Goal: Information Seeking & Learning: Understand process/instructions

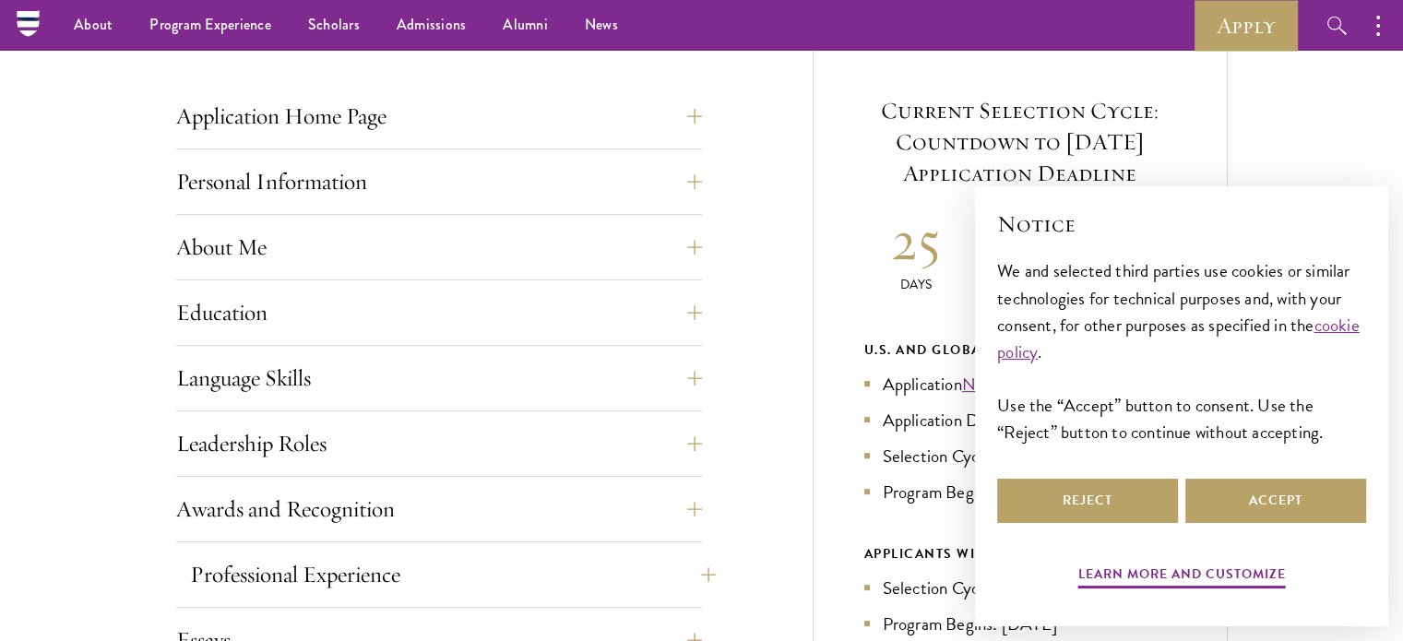
scroll to position [554, 0]
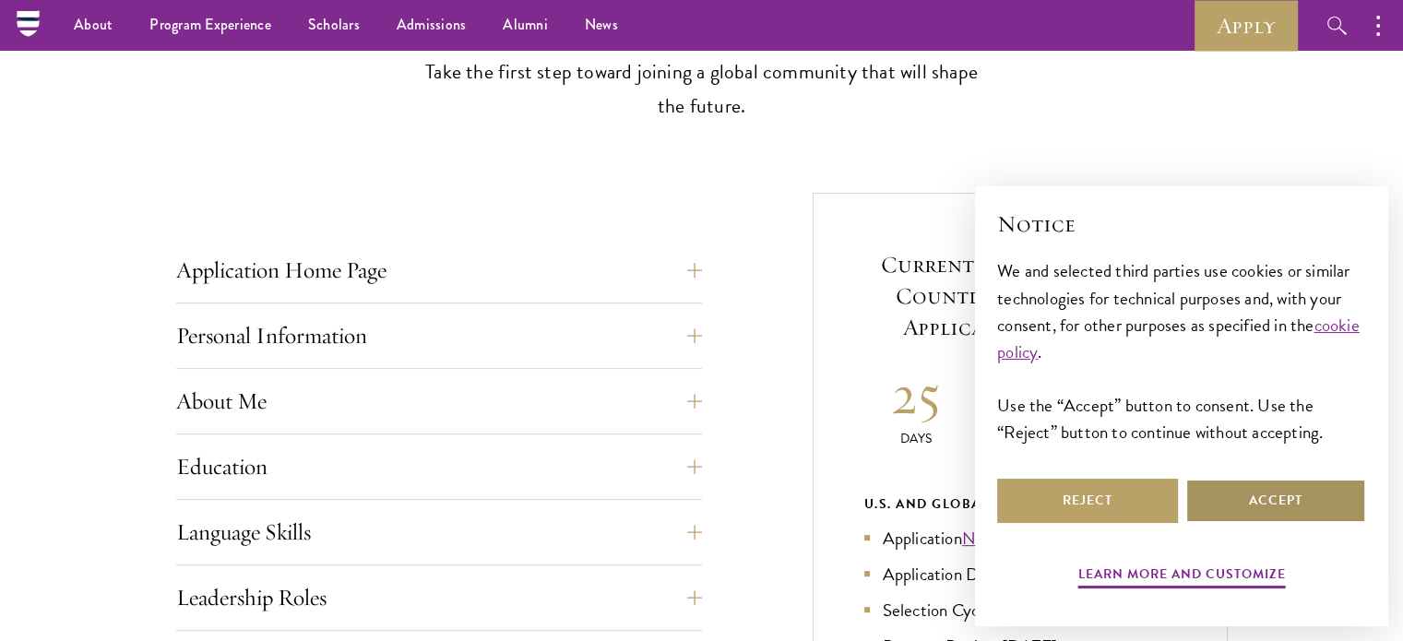
click at [1251, 503] on button "Accept" at bounding box center [1276, 501] width 181 height 44
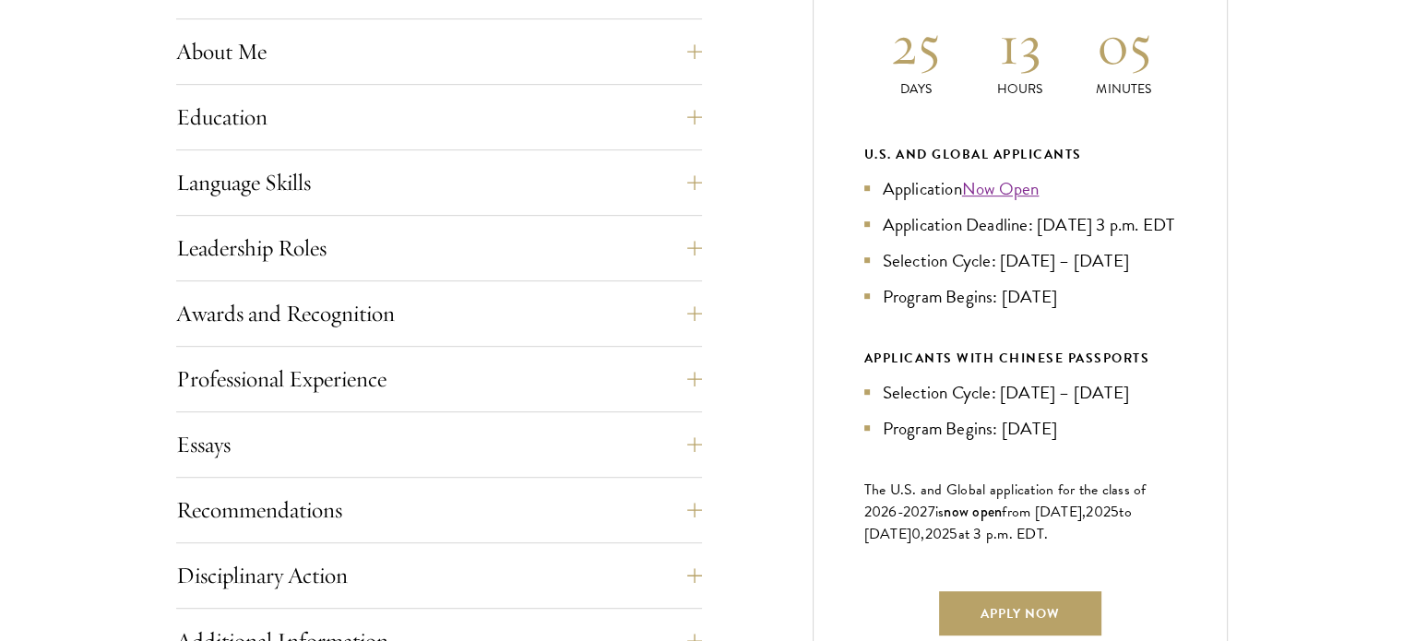
scroll to position [923, 0]
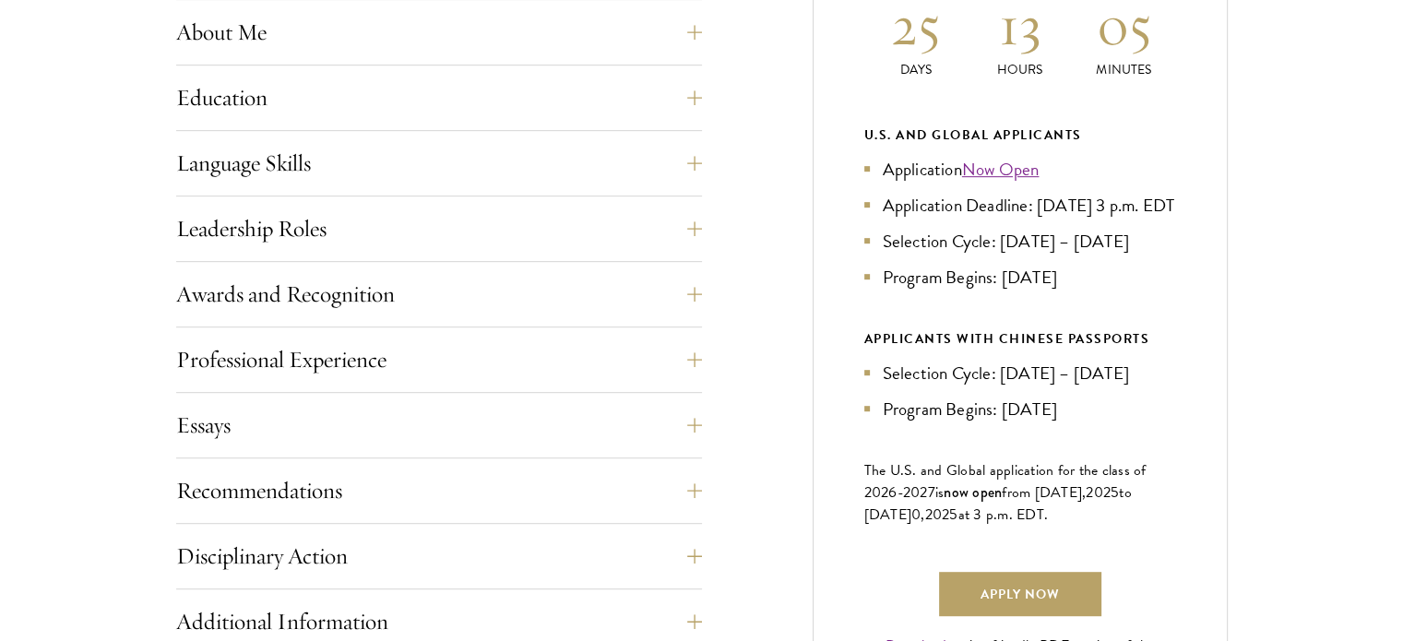
click at [1013, 219] on li "Application Deadline: [DATE] 3 p.m. EDT" at bounding box center [1021, 205] width 312 height 27
click at [1012, 255] on li "Selection Cycle: [DATE] – [DATE]" at bounding box center [1021, 241] width 312 height 27
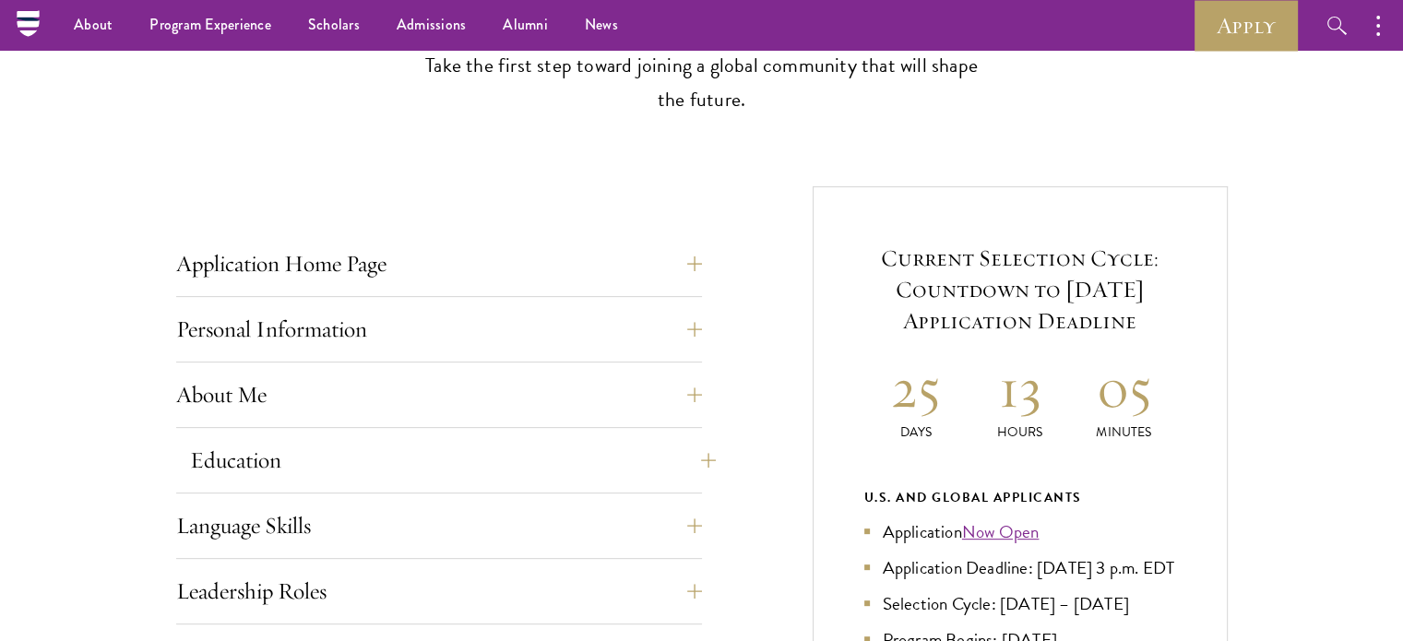
scroll to position [554, 0]
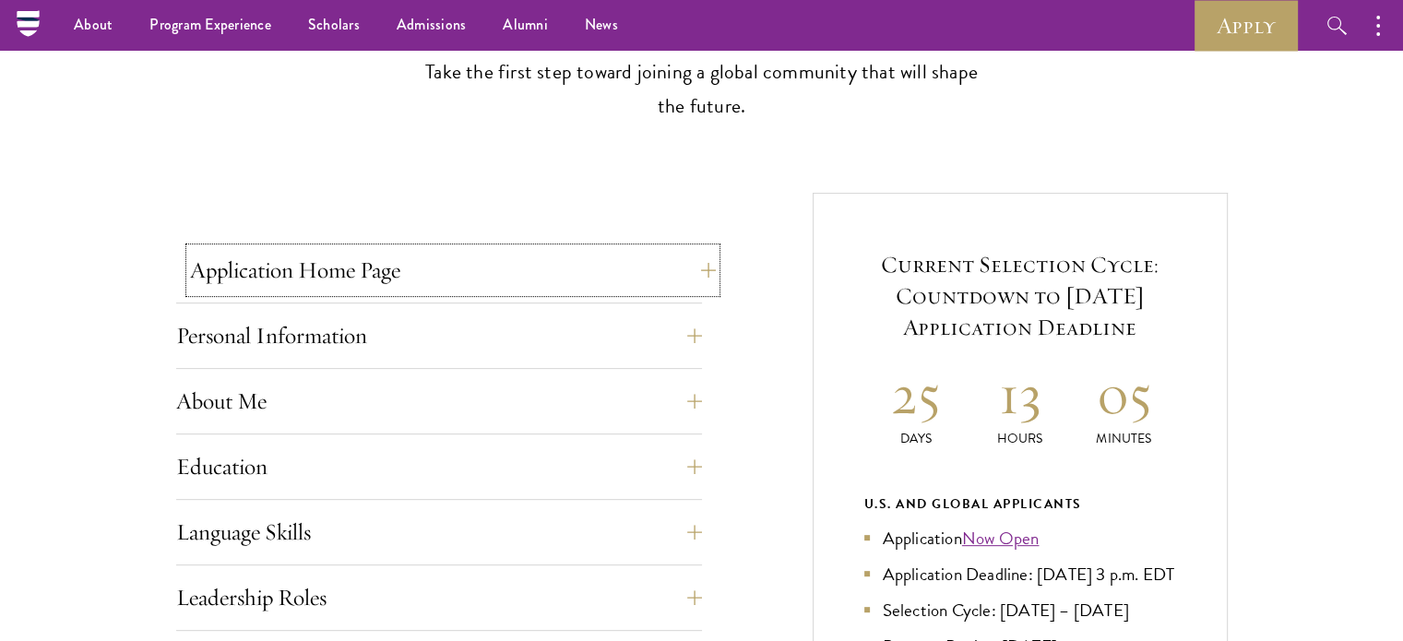
click at [459, 268] on button "Application Home Page" at bounding box center [453, 270] width 526 height 44
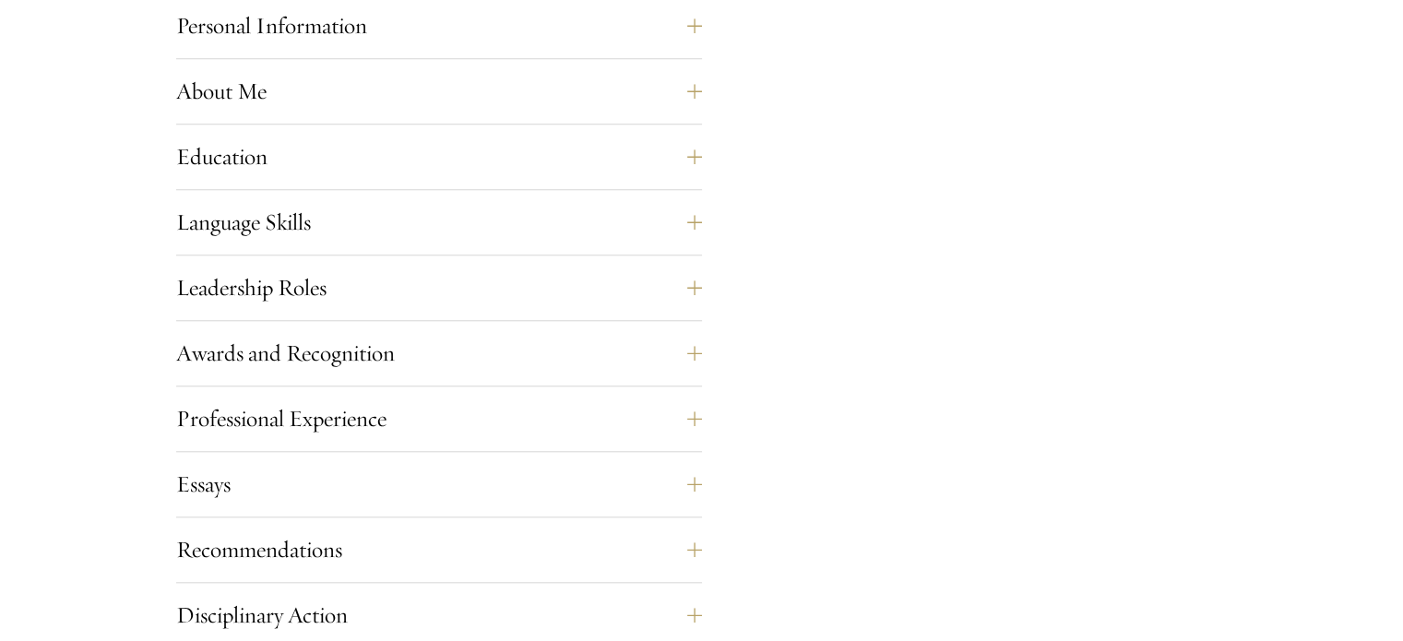
scroll to position [1753, 0]
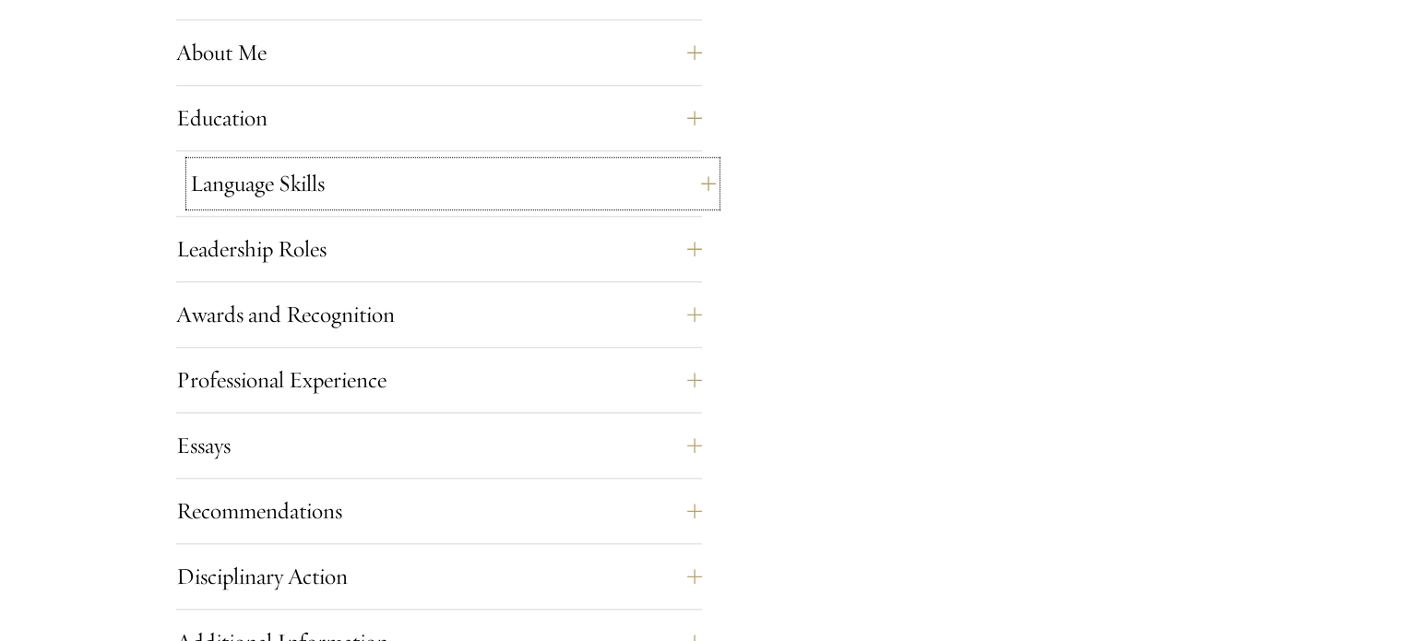
click at [354, 176] on button "Language Skills" at bounding box center [453, 183] width 526 height 44
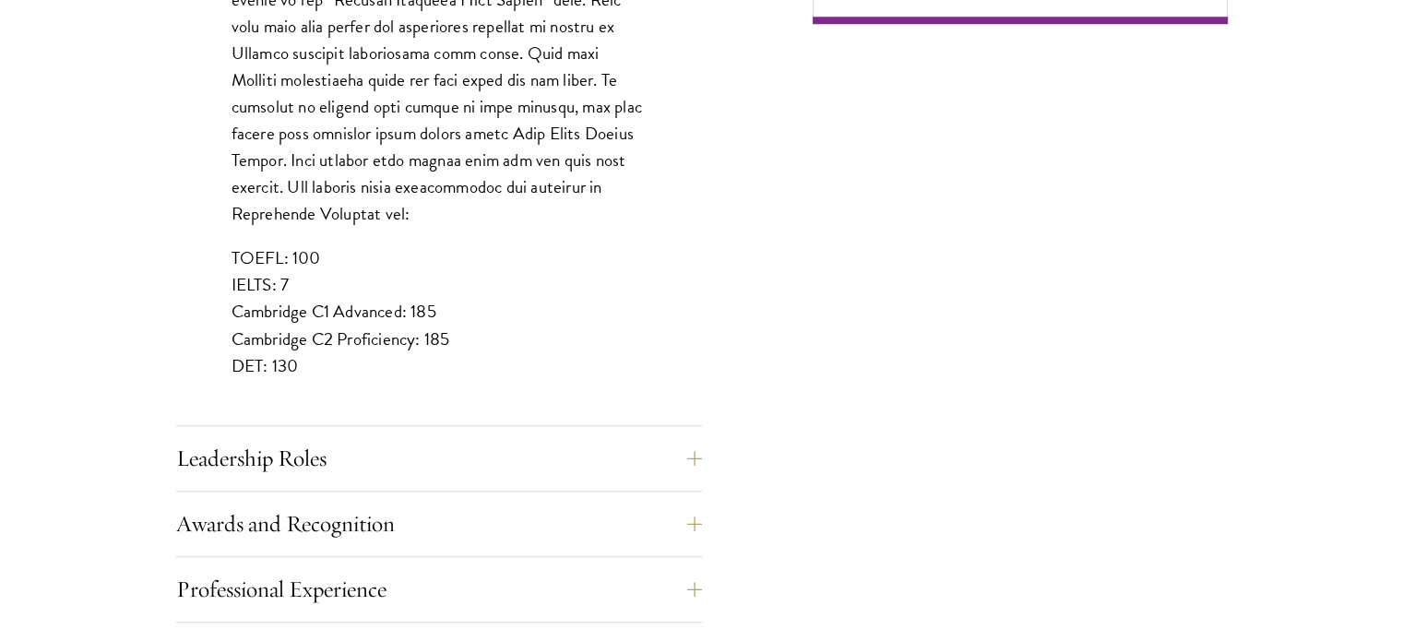
scroll to position [1640, 0]
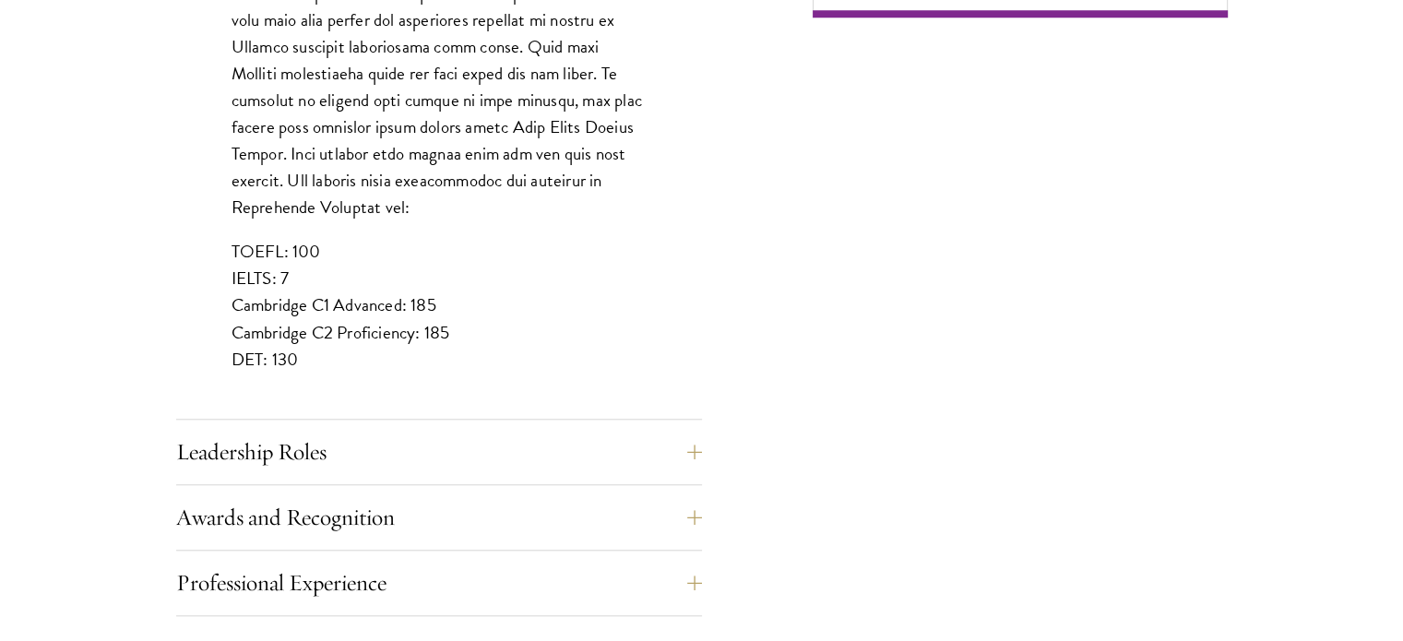
click at [289, 238] on p "TOEFL: 100 IELTS: 7 Cambridge C1 Advanced: 185 Cambridge C2 Proficiency: 185 DE…" at bounding box center [439, 305] width 415 height 134
click at [350, 434] on button "Leadership Roles" at bounding box center [453, 452] width 526 height 44
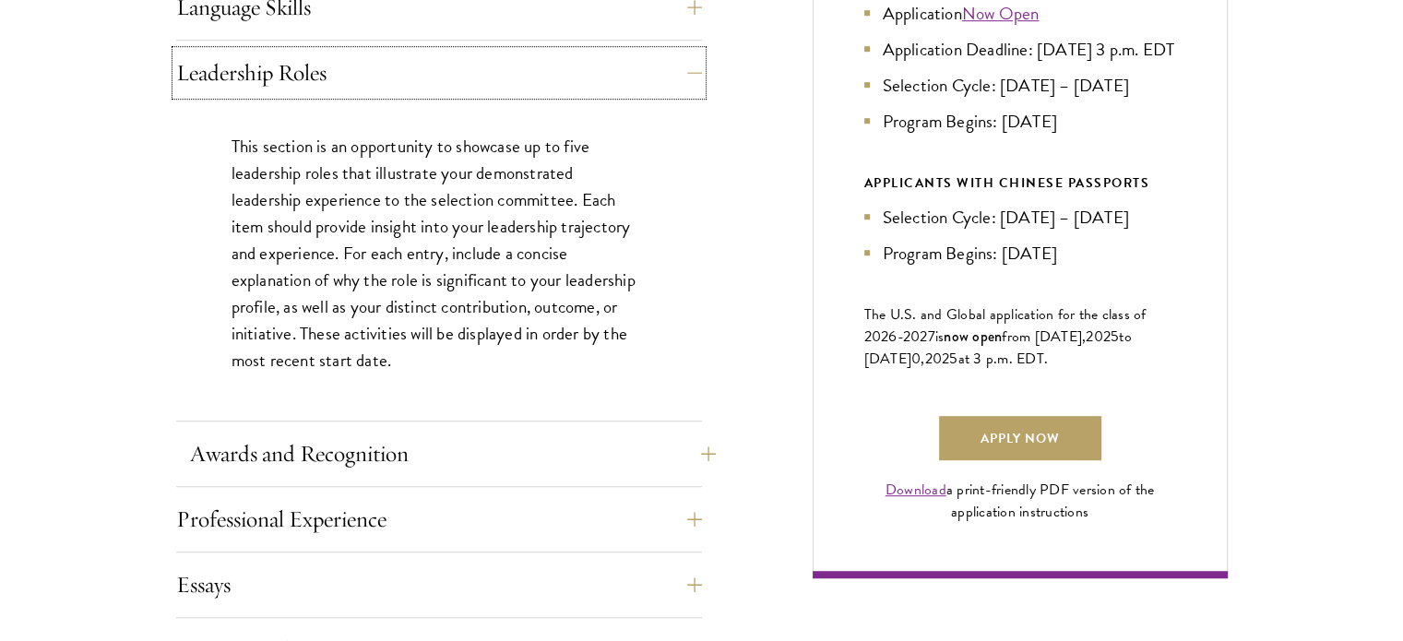
scroll to position [1086, 0]
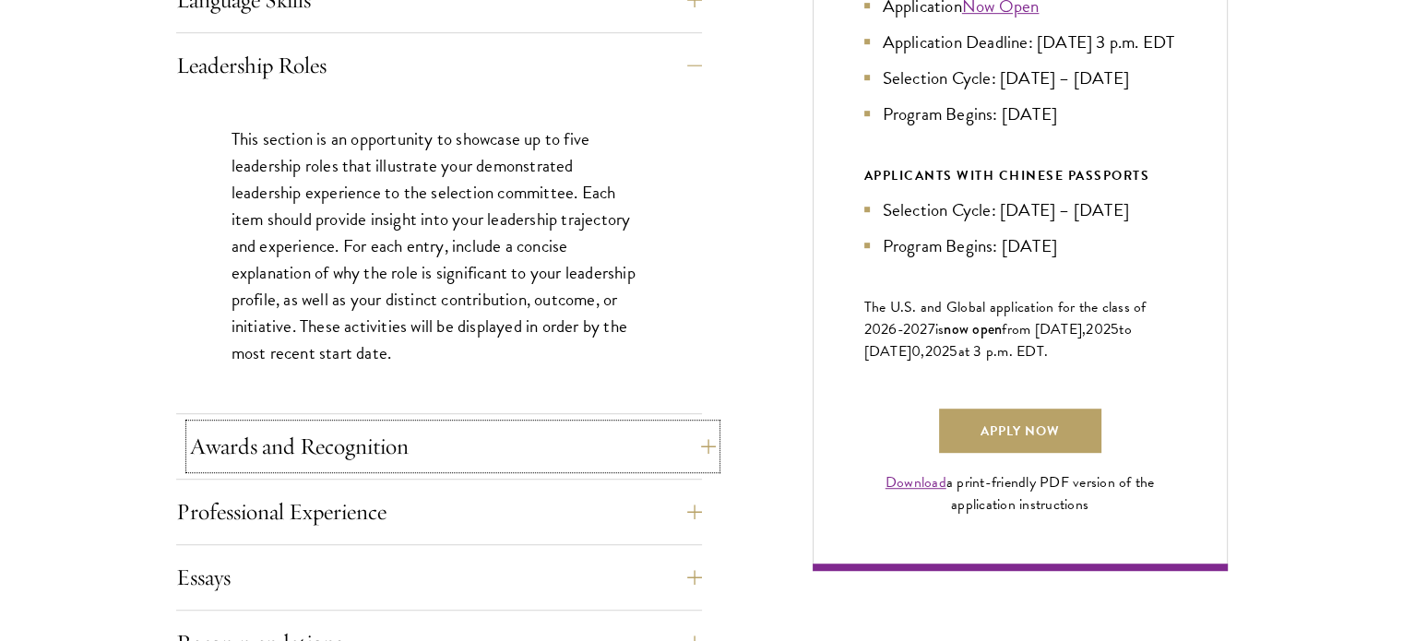
click at [403, 440] on button "Awards and Recognition" at bounding box center [453, 446] width 526 height 44
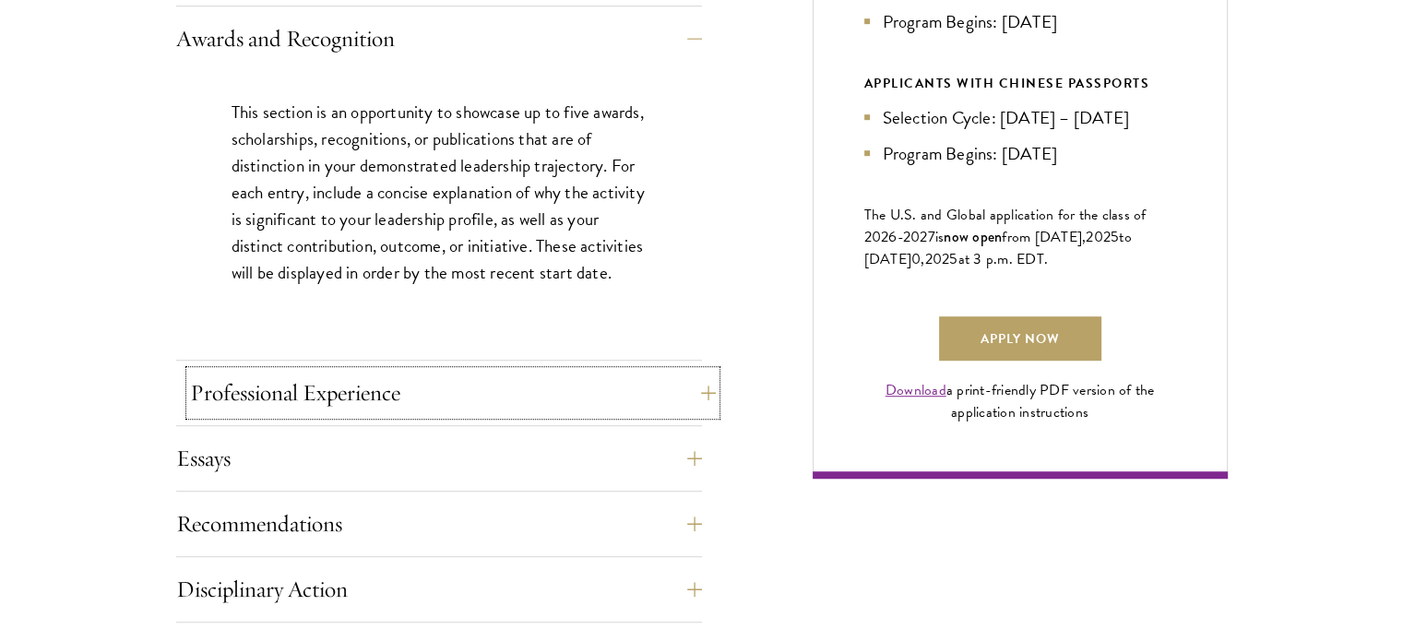
click at [390, 390] on button "Professional Experience" at bounding box center [453, 393] width 526 height 44
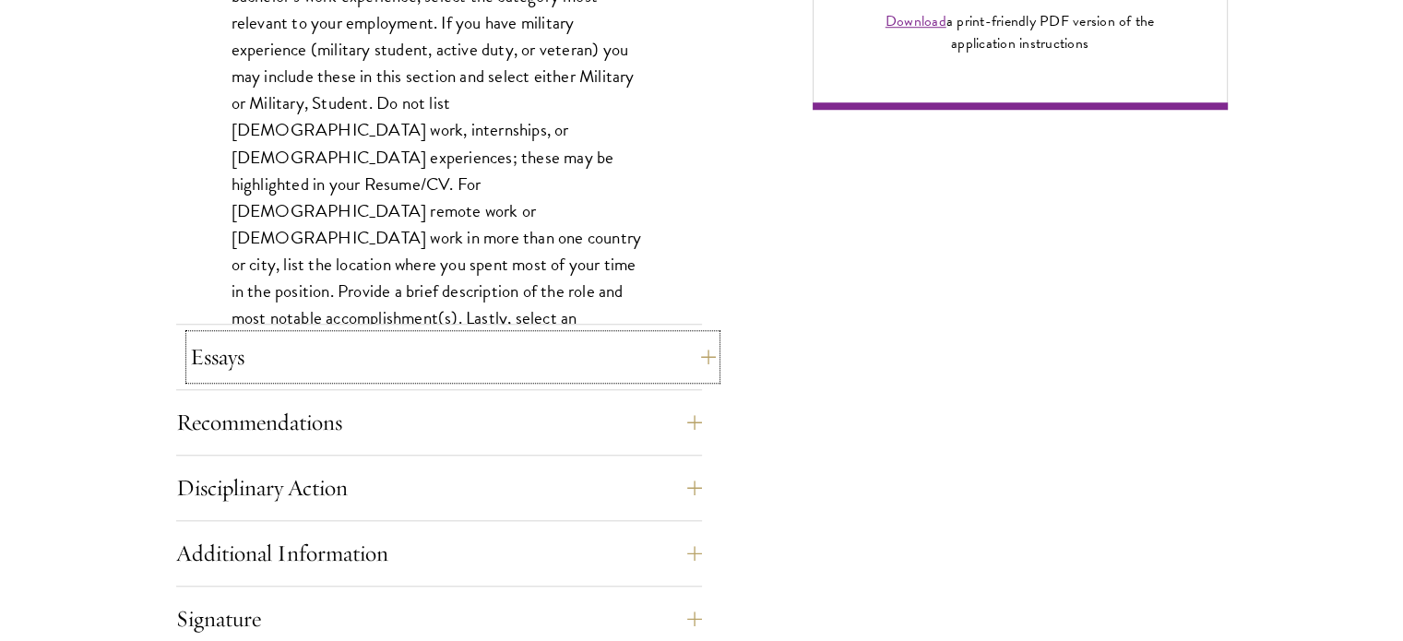
click at [373, 359] on button "Essays" at bounding box center [453, 357] width 526 height 44
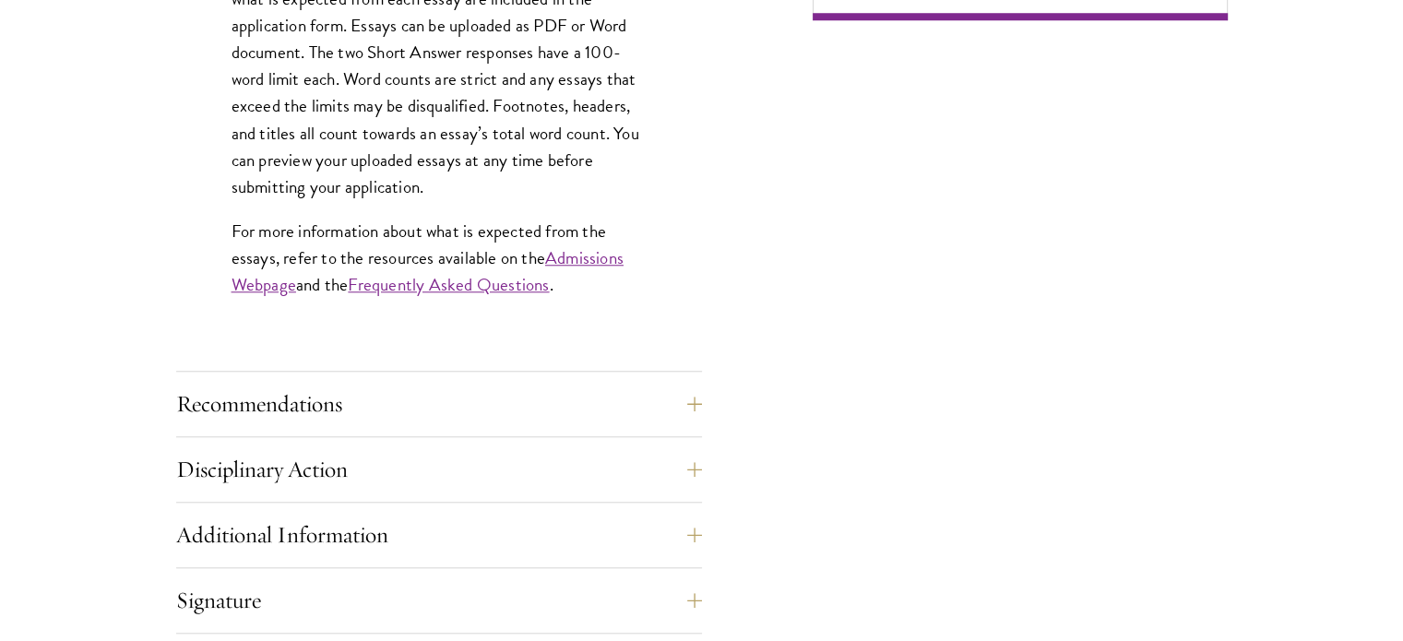
scroll to position [1640, 0]
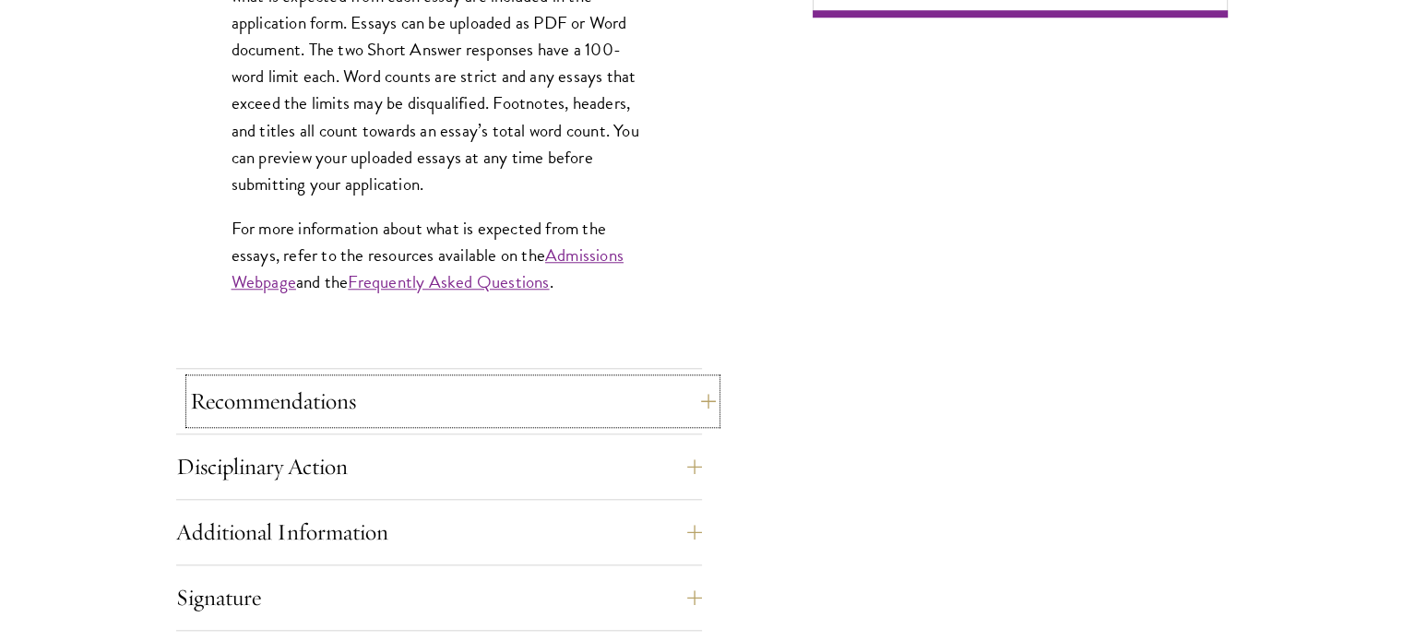
click at [394, 404] on button "Recommendations" at bounding box center [453, 401] width 526 height 44
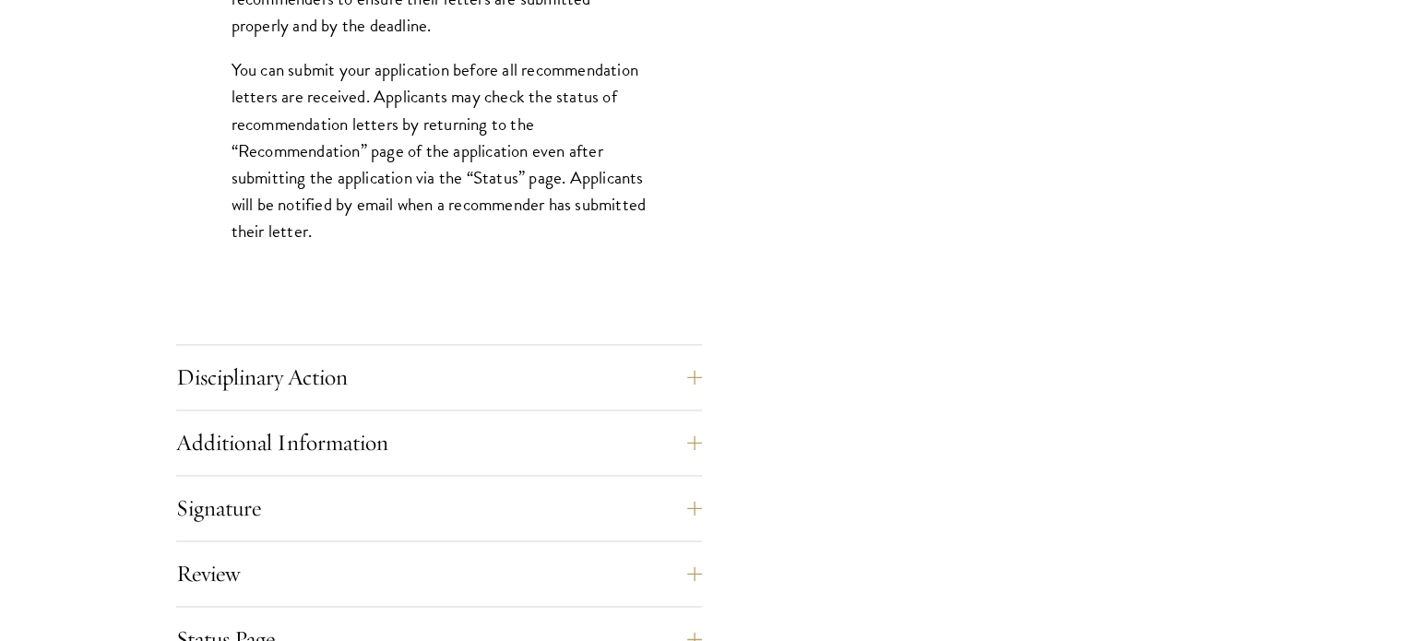
scroll to position [2655, 0]
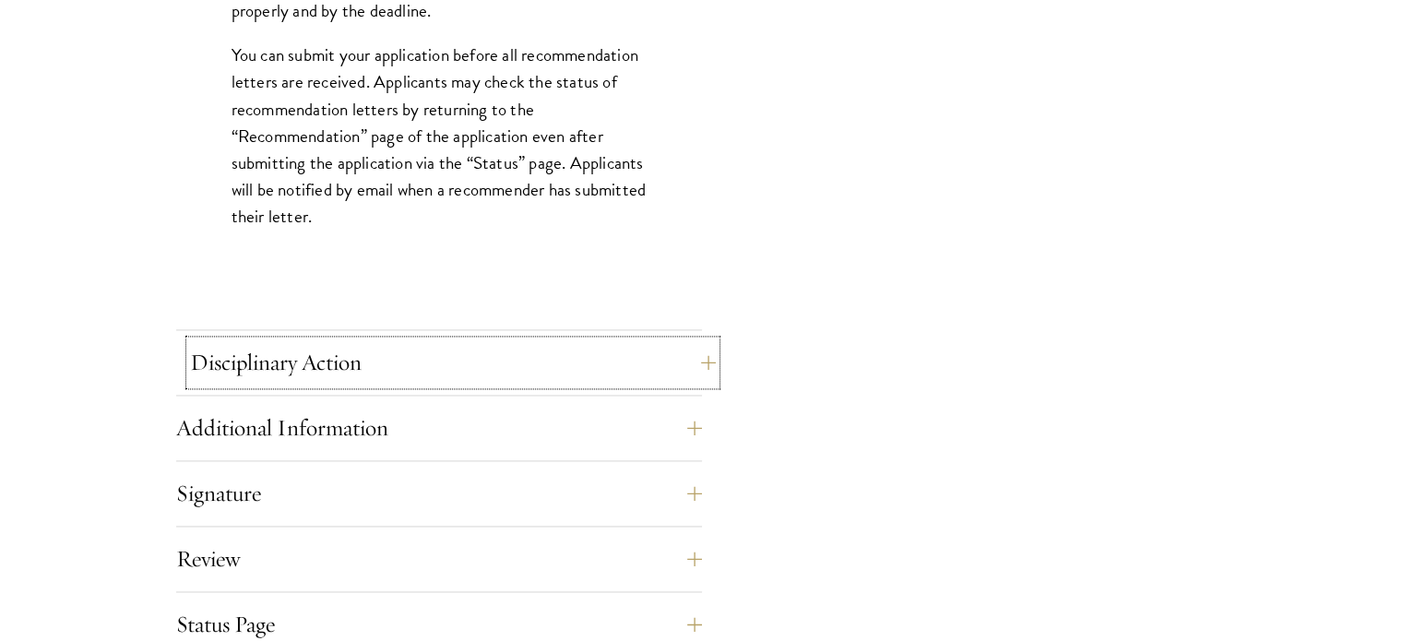
click at [412, 365] on button "Disciplinary Action" at bounding box center [453, 362] width 526 height 44
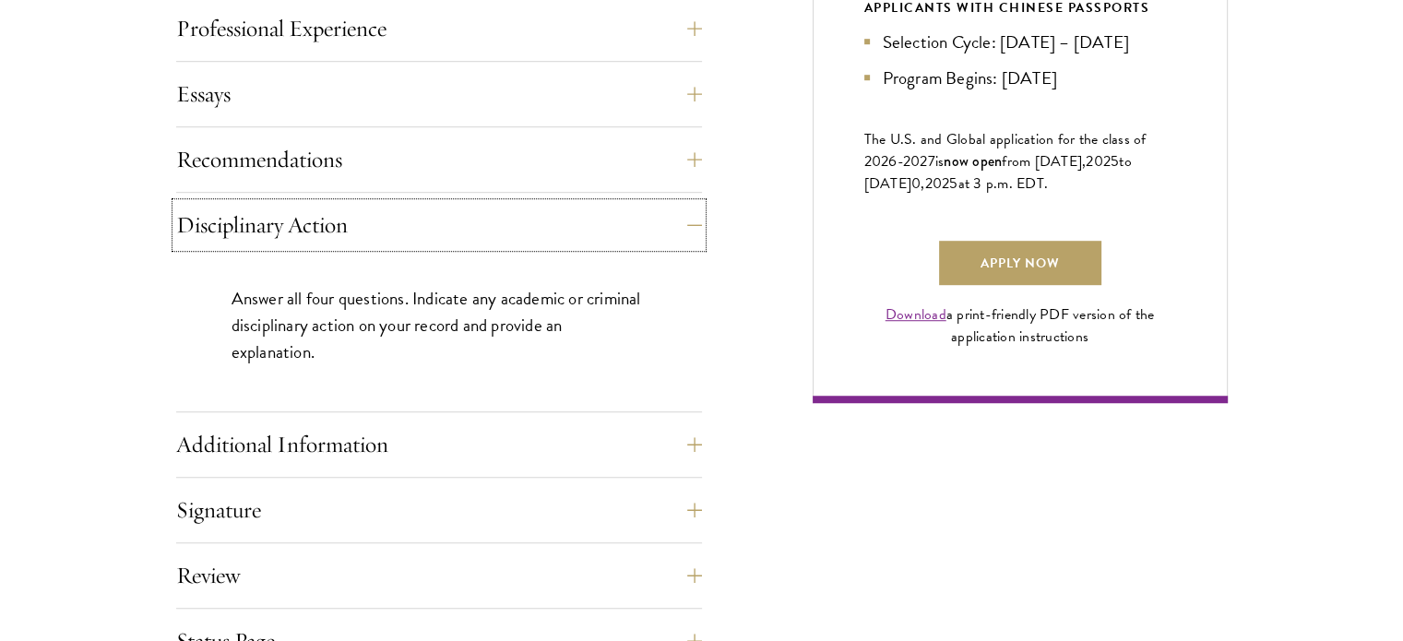
scroll to position [1271, 0]
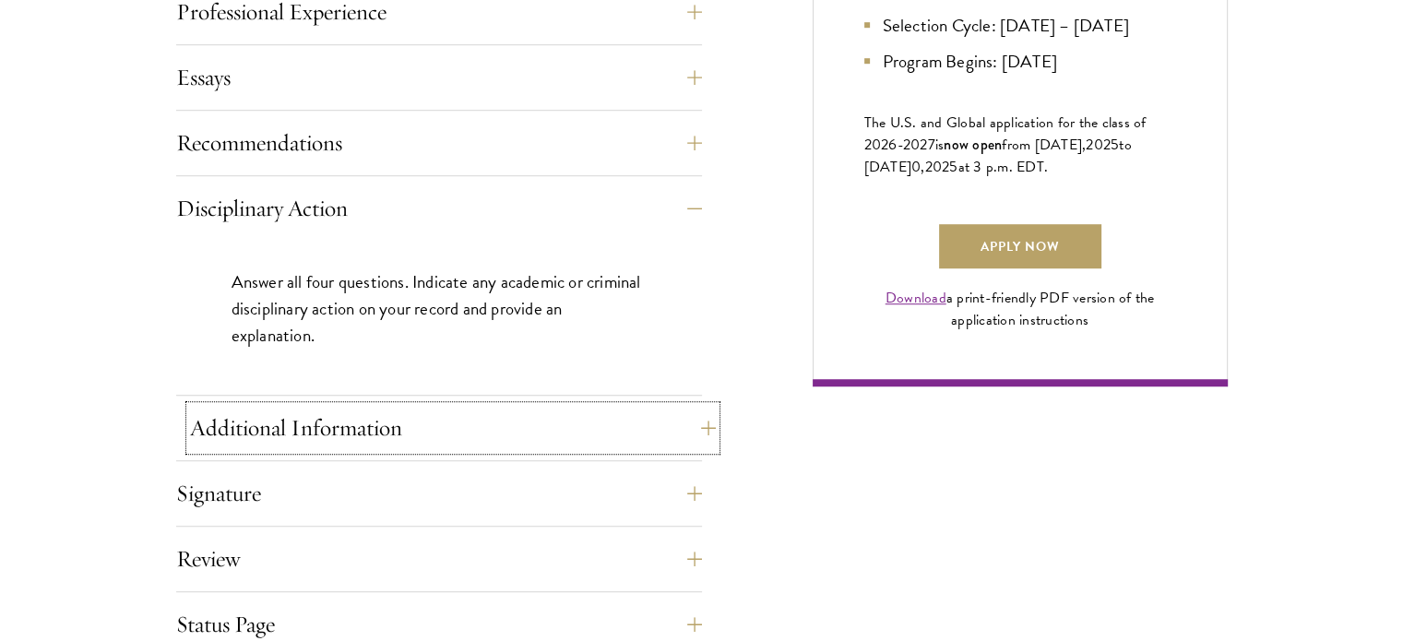
click at [350, 436] on button "Additional Information" at bounding box center [453, 428] width 526 height 44
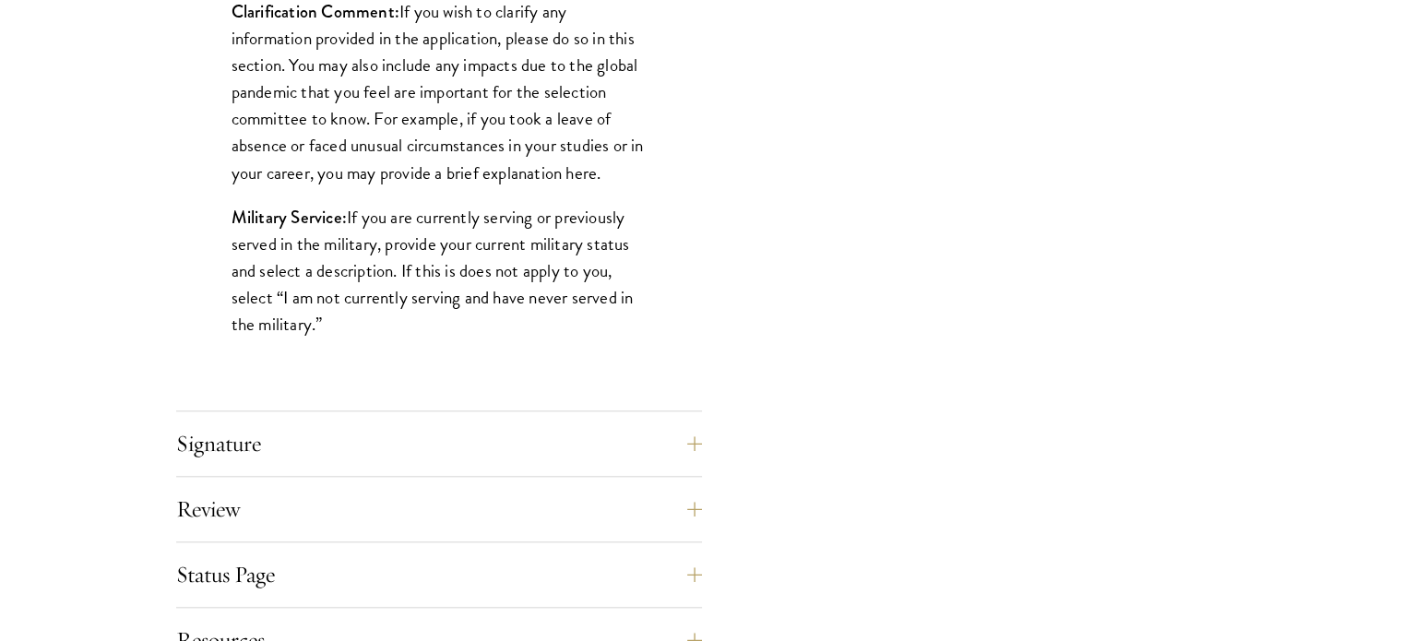
scroll to position [1824, 0]
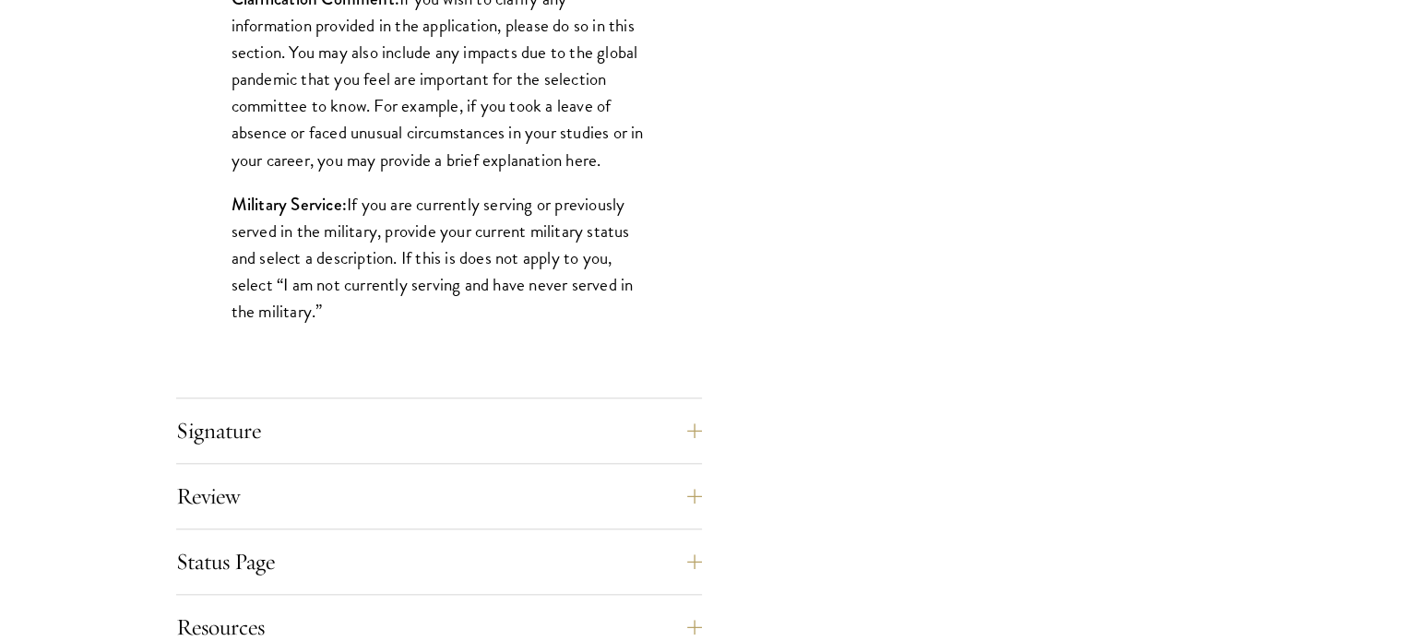
click at [355, 449] on div "Signature Applicants are required to confirm and certify that all information p…" at bounding box center [439, 436] width 526 height 55
click at [354, 435] on button "Signature" at bounding box center [453, 431] width 526 height 44
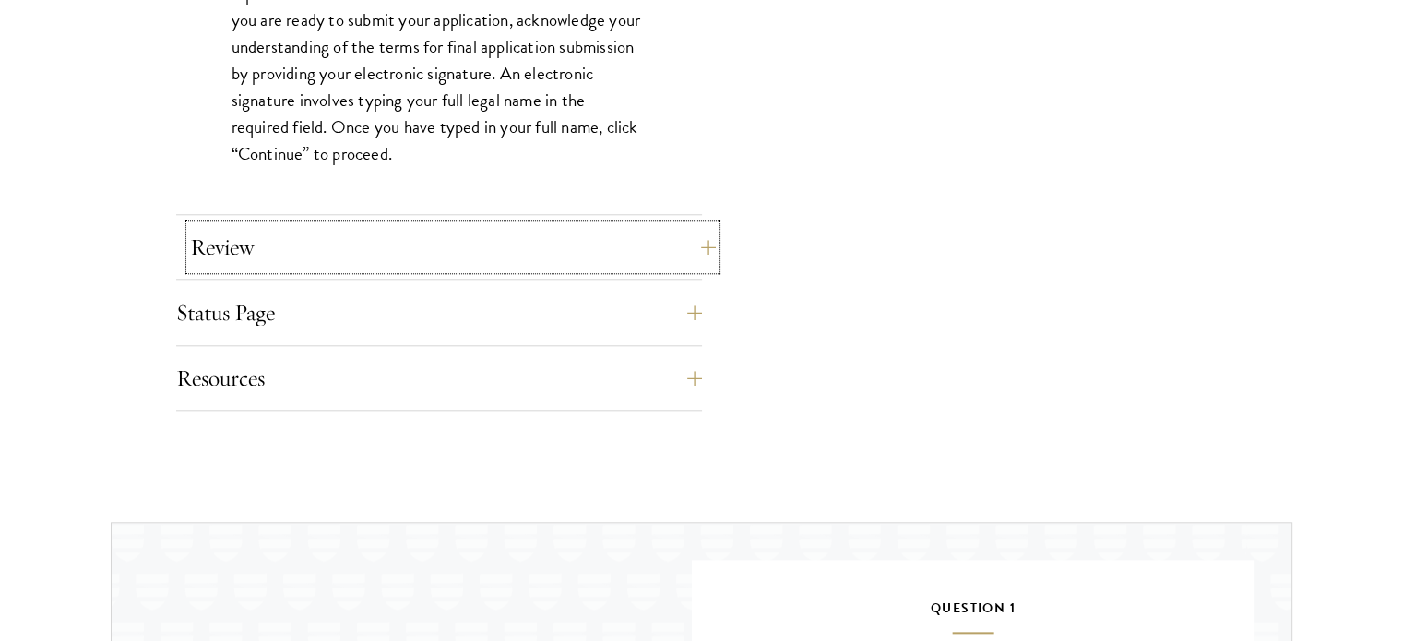
click at [333, 245] on button "Review" at bounding box center [453, 247] width 526 height 44
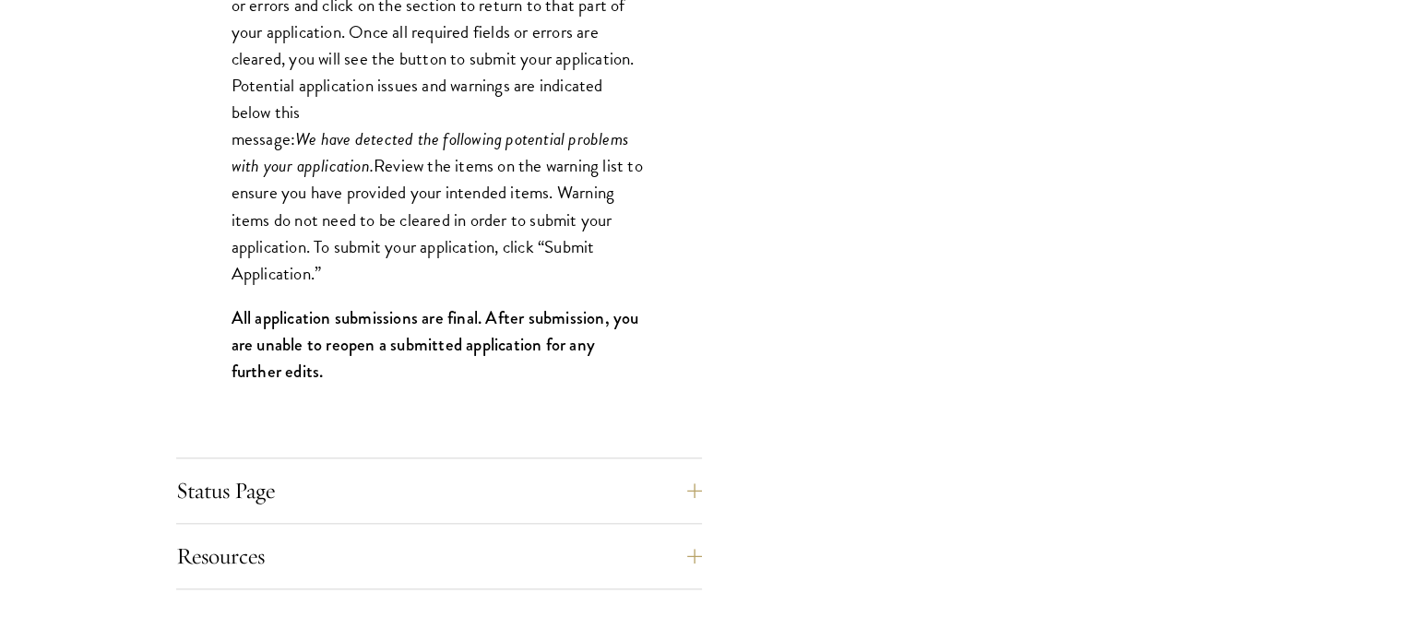
scroll to position [2009, 0]
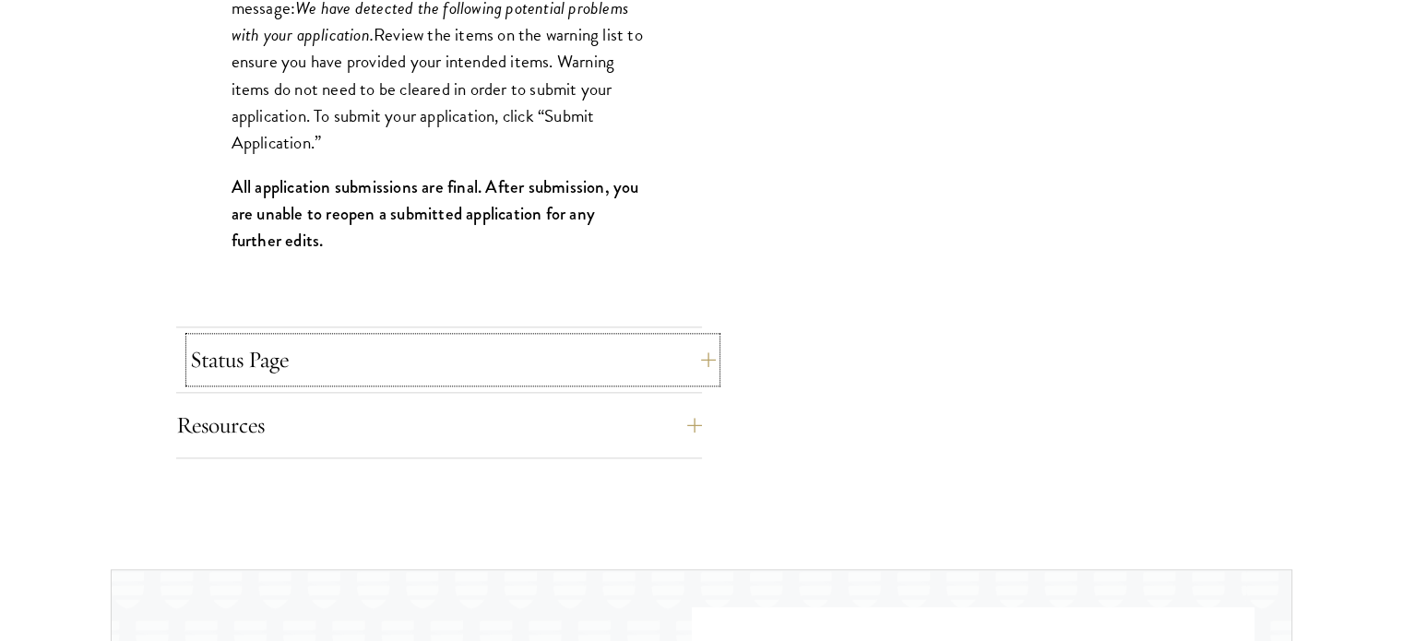
click at [336, 362] on button "Status Page" at bounding box center [453, 360] width 526 height 44
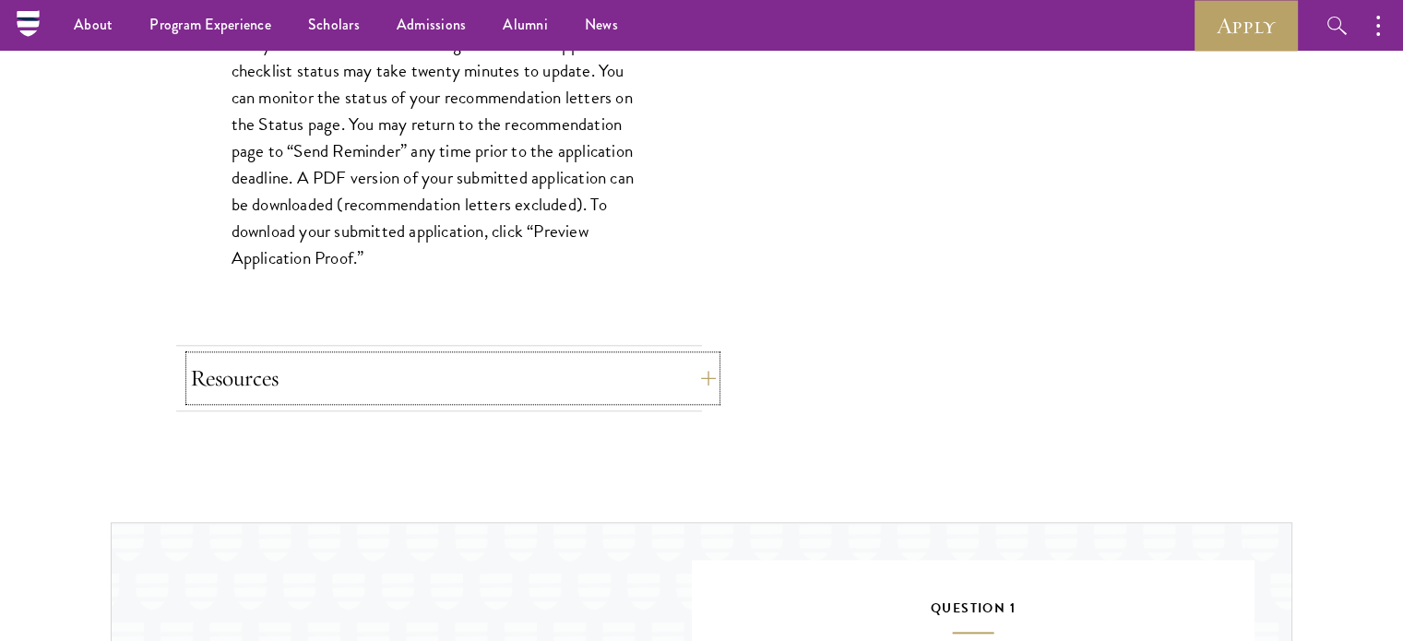
click at [348, 364] on button "Resources" at bounding box center [453, 378] width 526 height 44
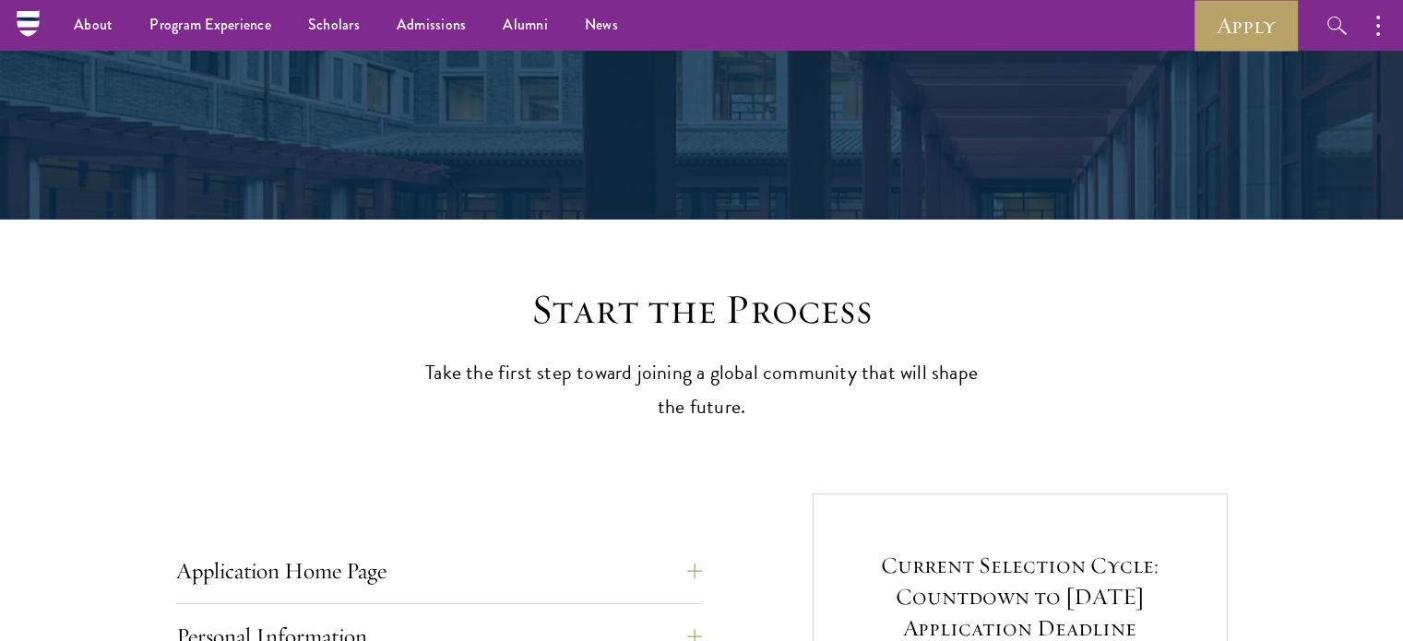
scroll to position [0, 0]
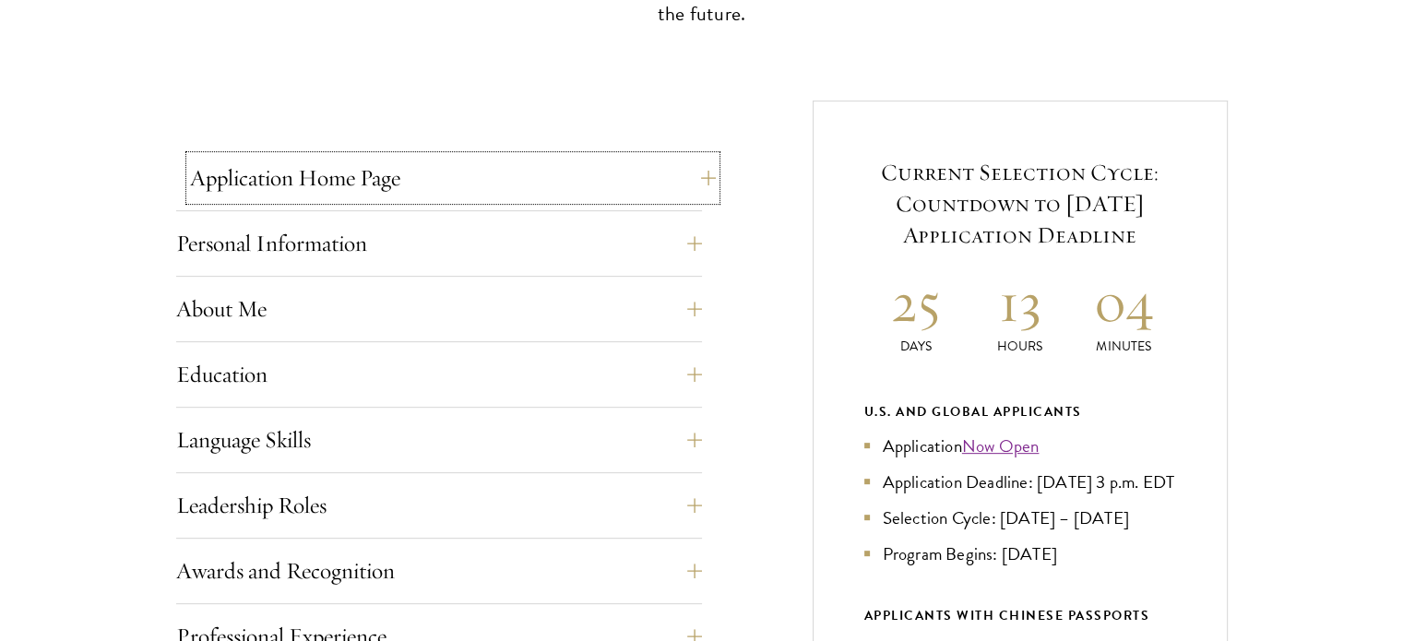
click at [389, 172] on button "Application Home Page" at bounding box center [453, 178] width 526 height 44
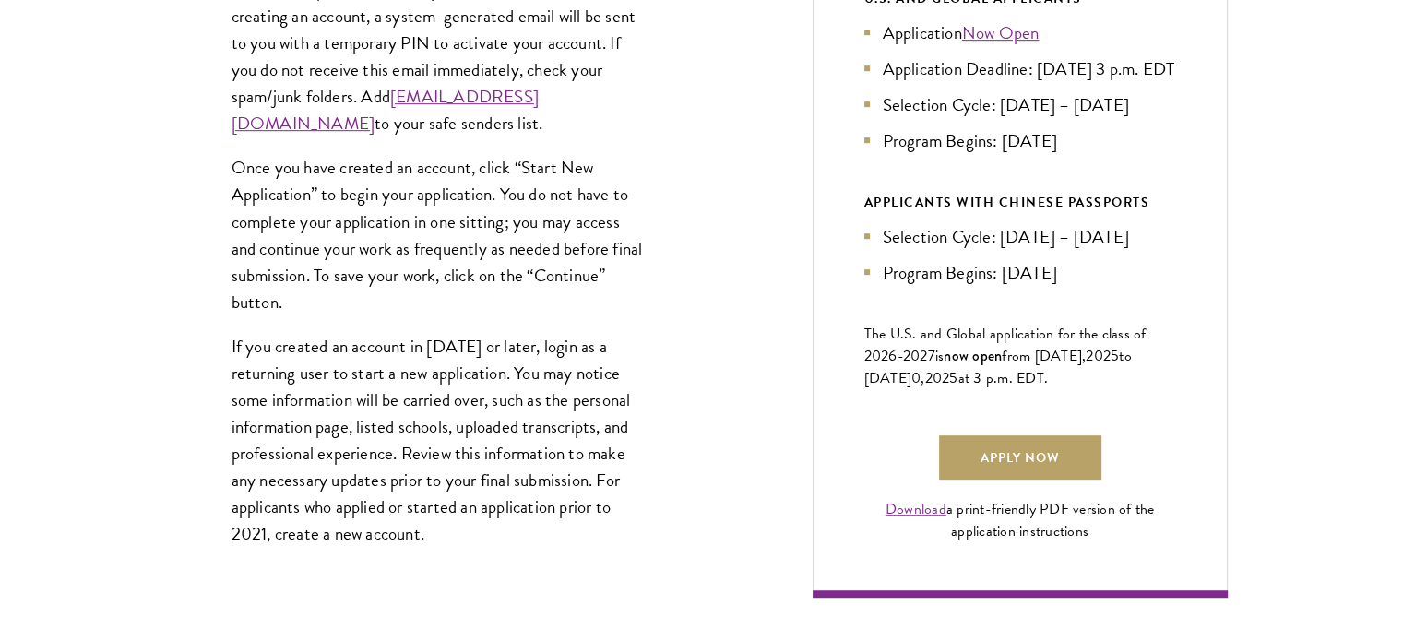
scroll to position [1384, 0]
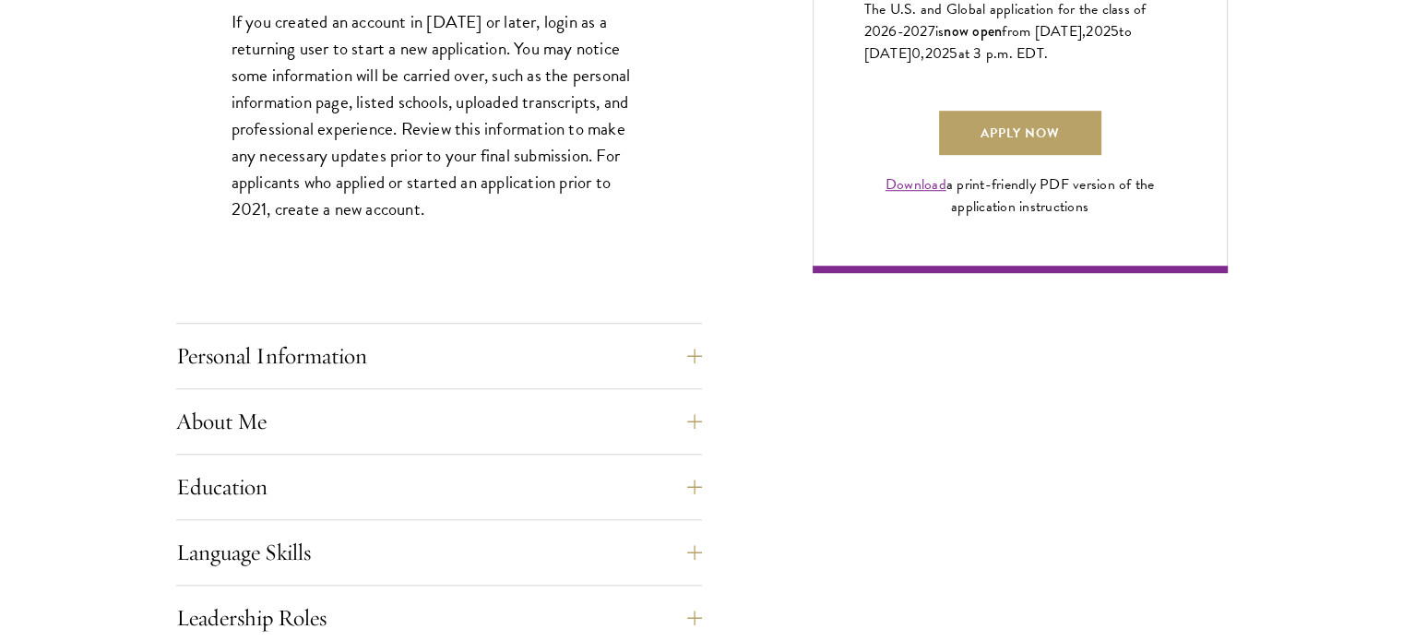
click at [333, 379] on div "Personal Information This section requests applicant biographical and contact i…" at bounding box center [439, 361] width 526 height 55
click at [329, 368] on button "Personal Information" at bounding box center [453, 356] width 526 height 44
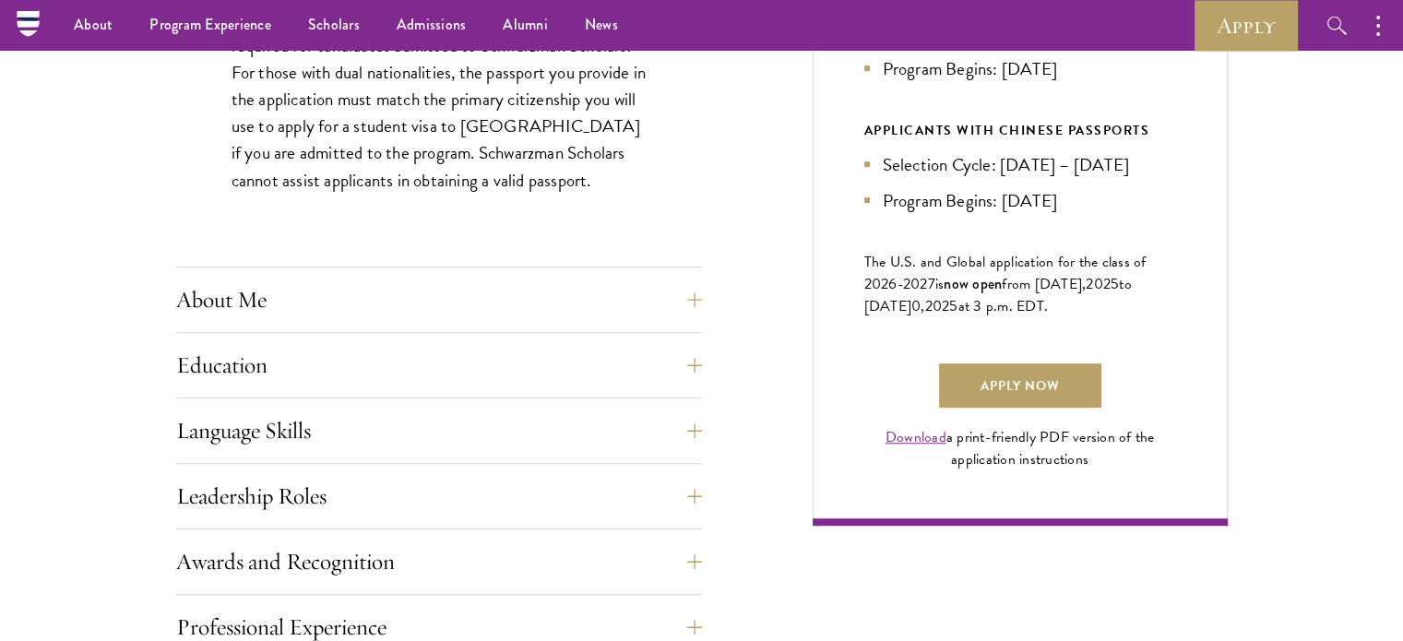
scroll to position [1107, 0]
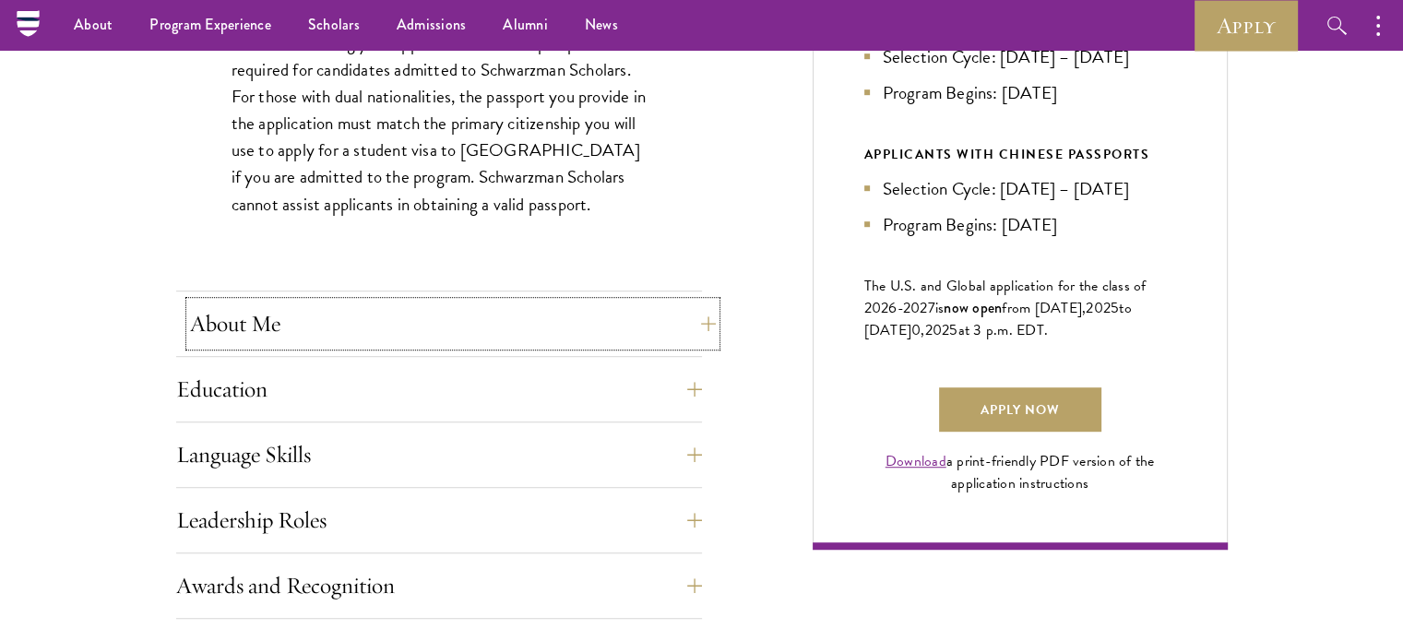
click at [326, 330] on button "About Me" at bounding box center [453, 324] width 526 height 44
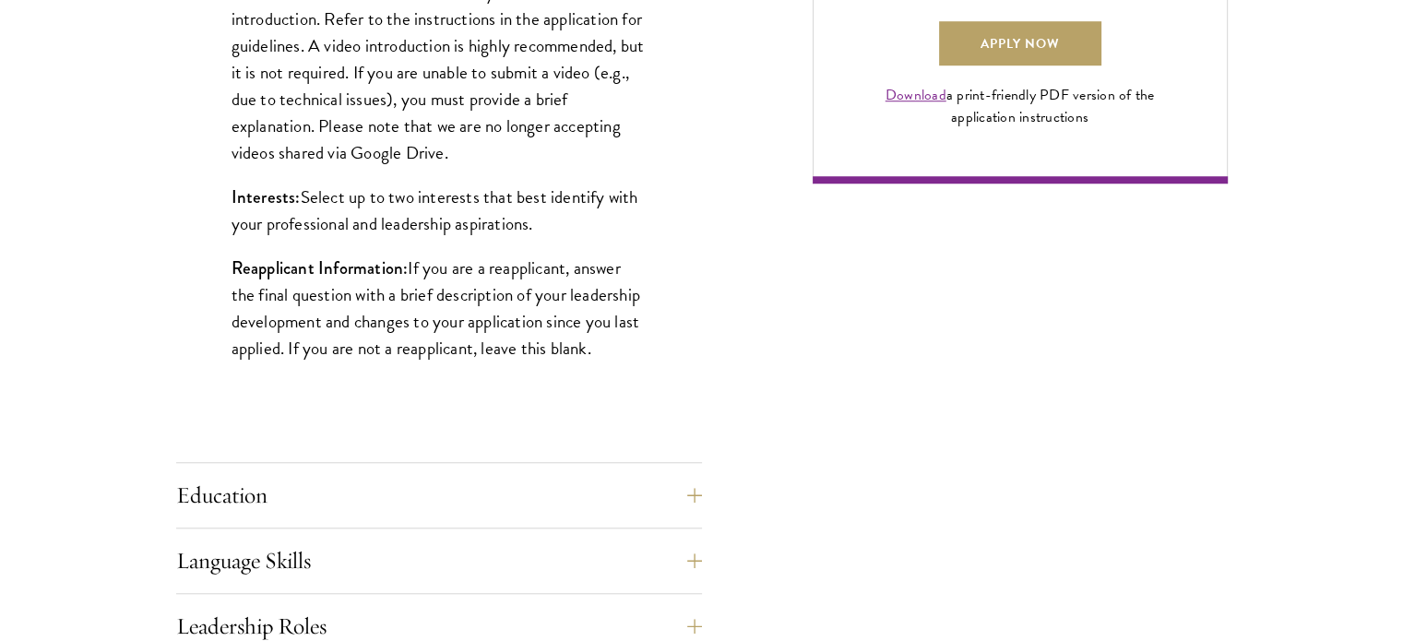
scroll to position [1476, 0]
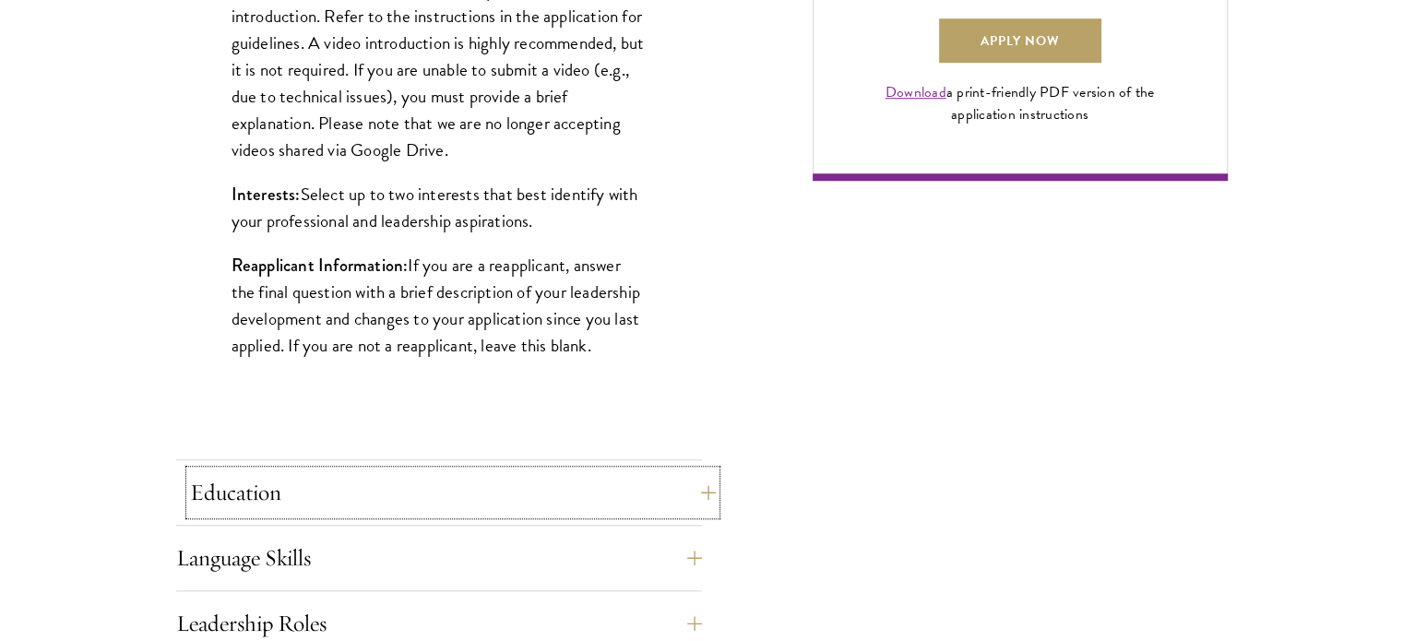
click at [314, 494] on button "Education" at bounding box center [453, 493] width 526 height 44
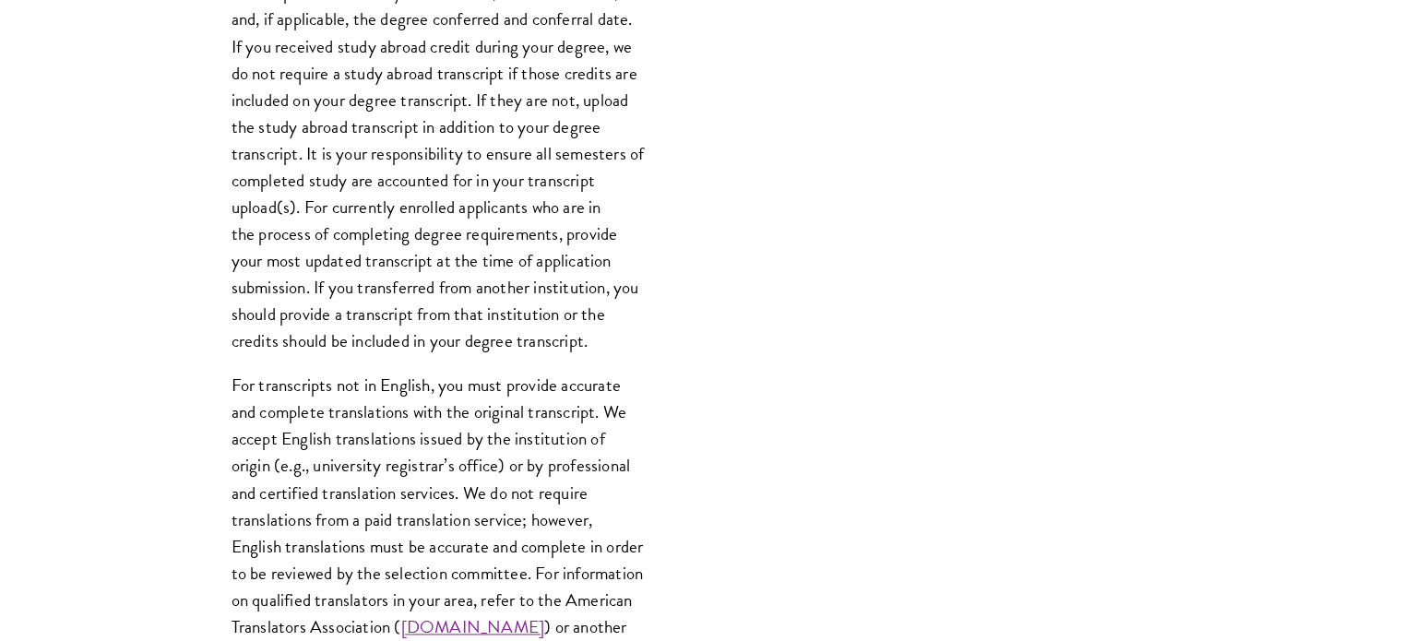
scroll to position [2768, 0]
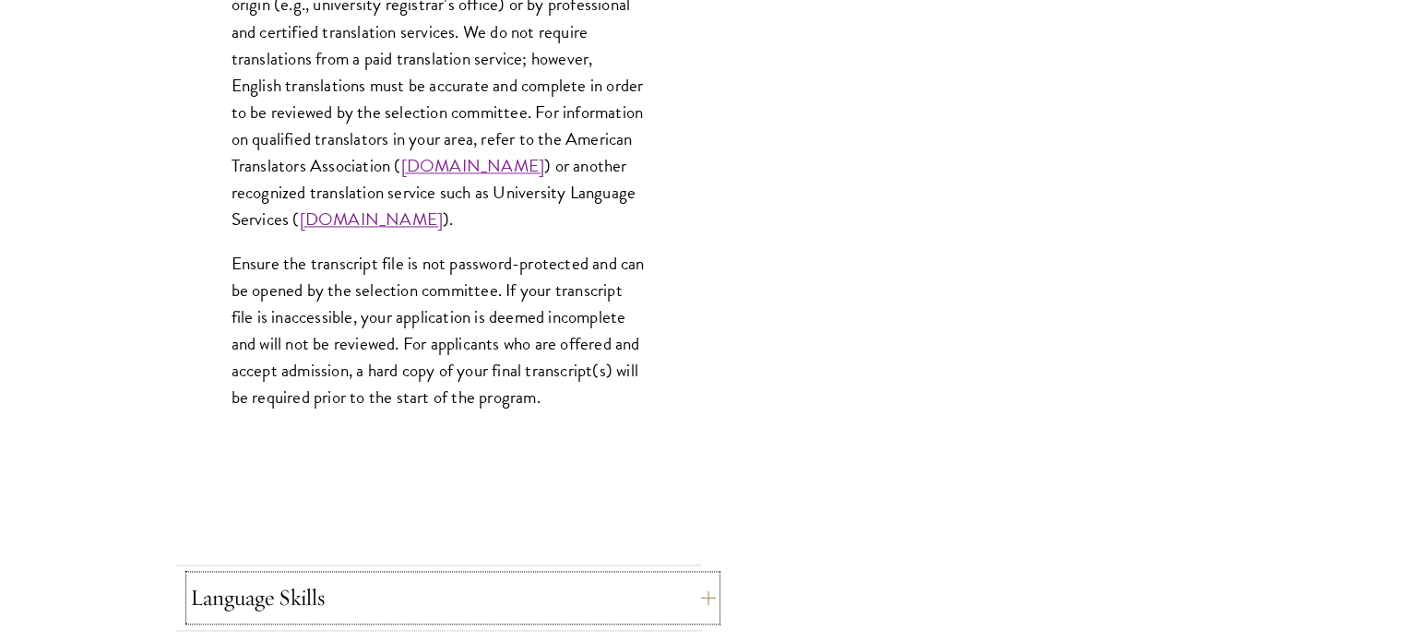
click at [313, 591] on button "Language Skills" at bounding box center [453, 598] width 526 height 44
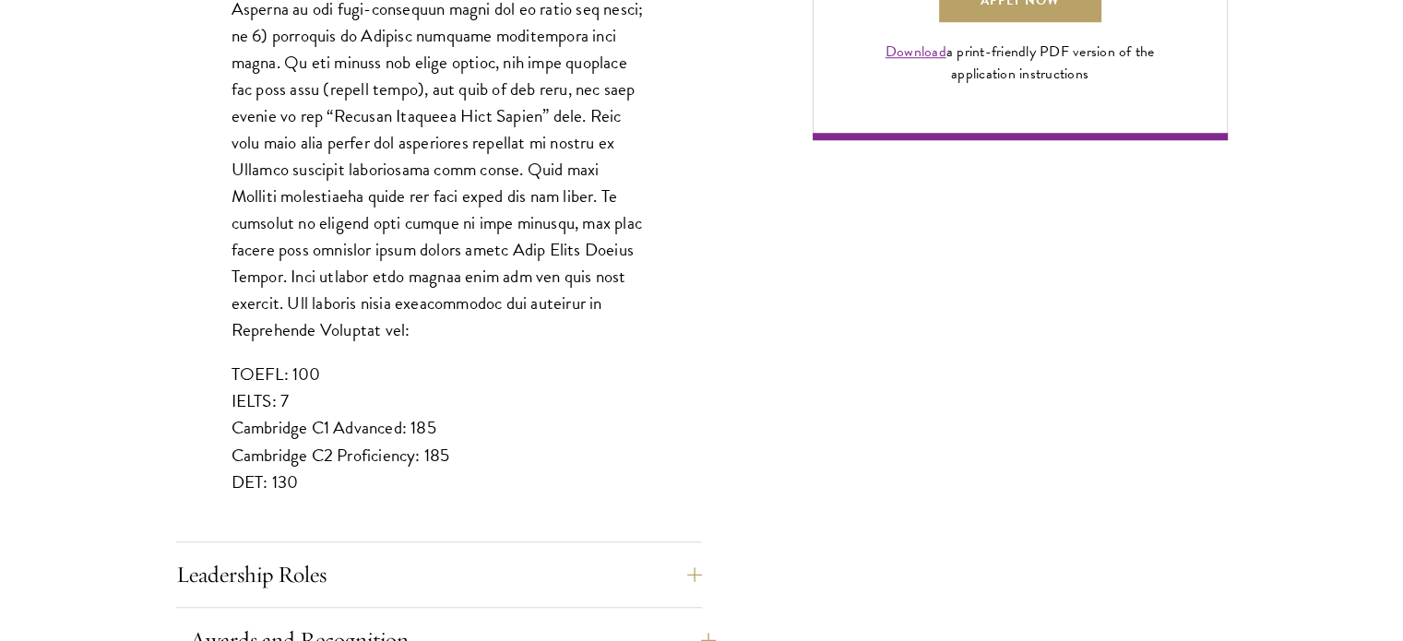
scroll to position [1661, 0]
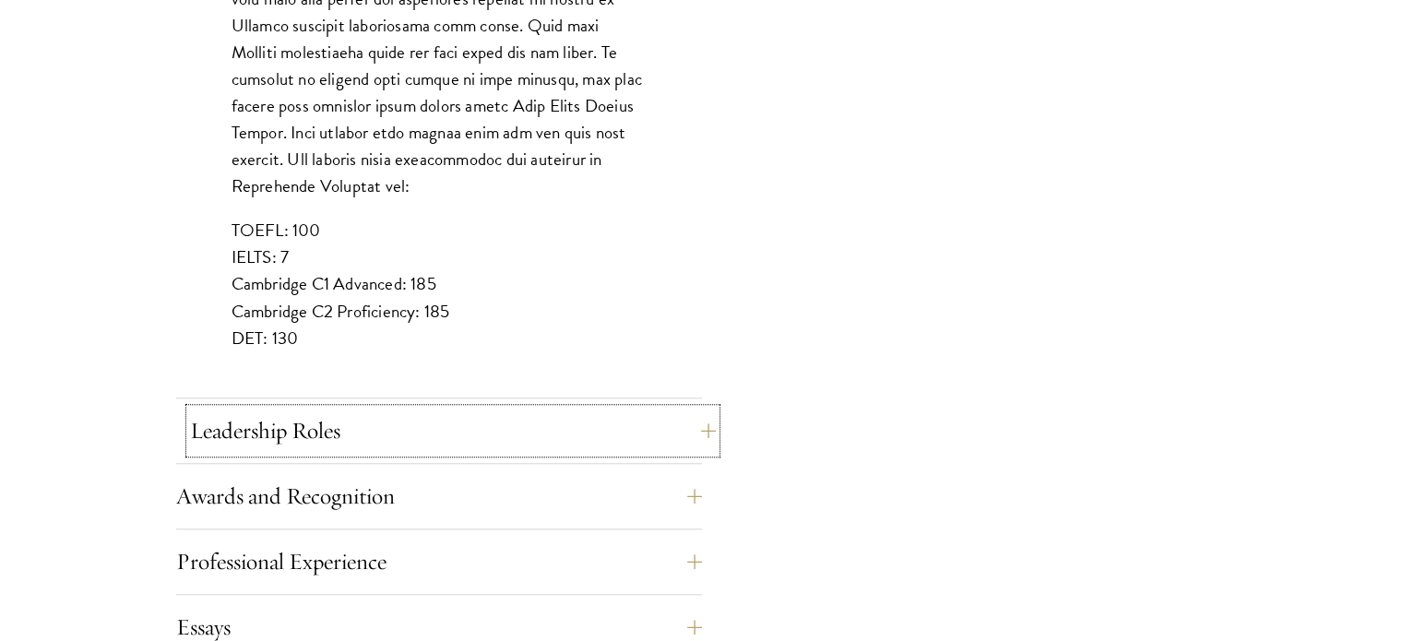
click at [305, 438] on button "Leadership Roles" at bounding box center [453, 431] width 526 height 44
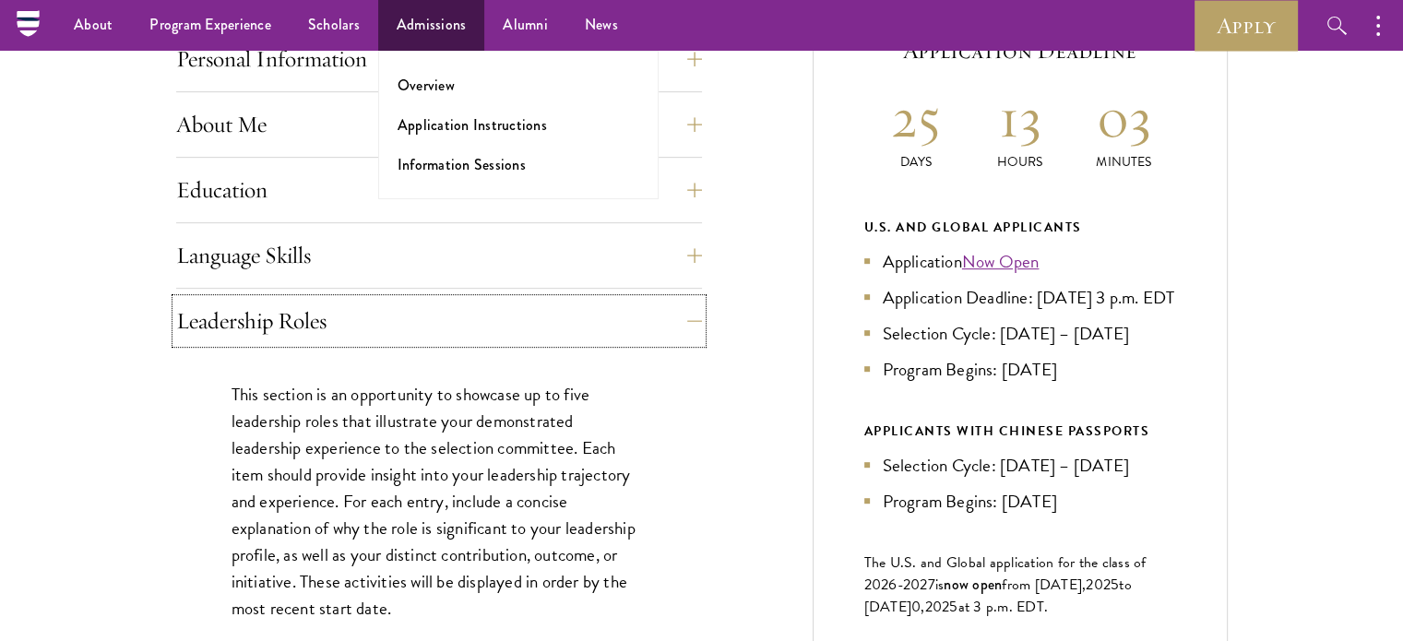
scroll to position [830, 0]
